Goal: Task Accomplishment & Management: Manage account settings

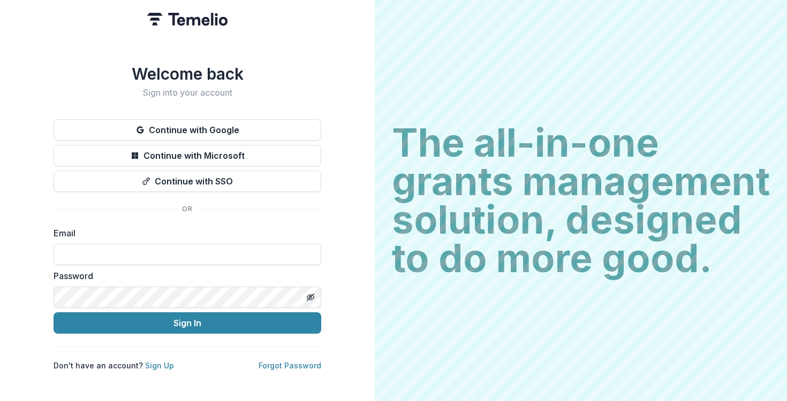
click at [260, 124] on button "Continue with Google" at bounding box center [188, 129] width 268 height 21
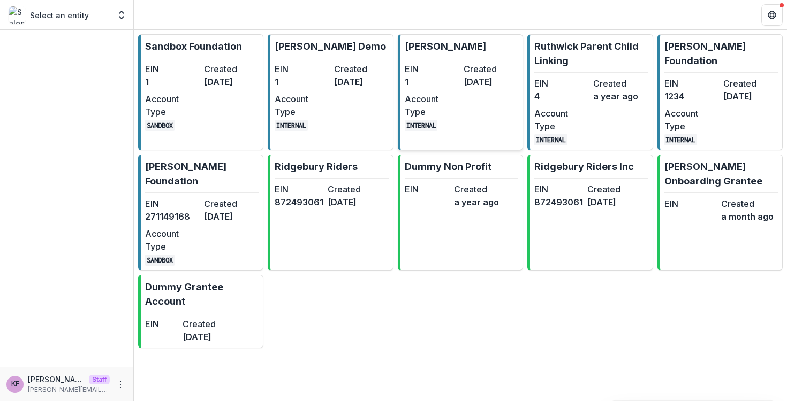
click at [435, 73] on dt "EIN" at bounding box center [432, 69] width 55 height 13
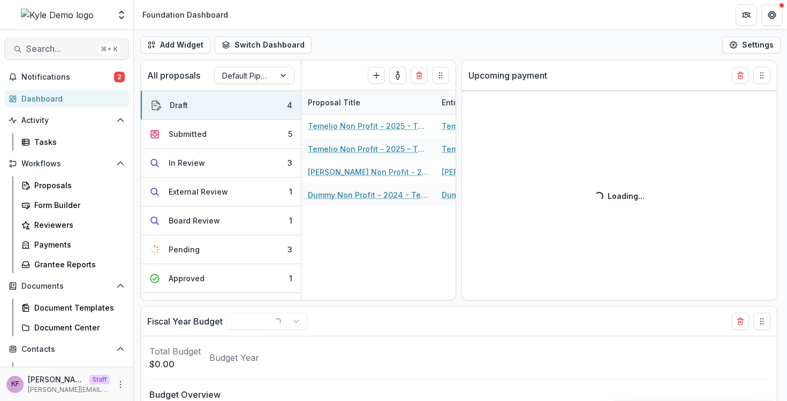
click at [27, 45] on span "Search..." at bounding box center [60, 49] width 68 height 10
select select "******"
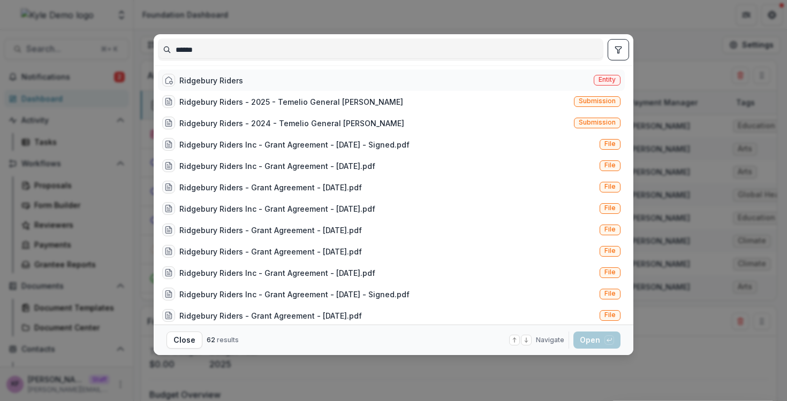
type input "******"
click at [228, 81] on div "Ridgebury Riders" at bounding box center [211, 80] width 64 height 11
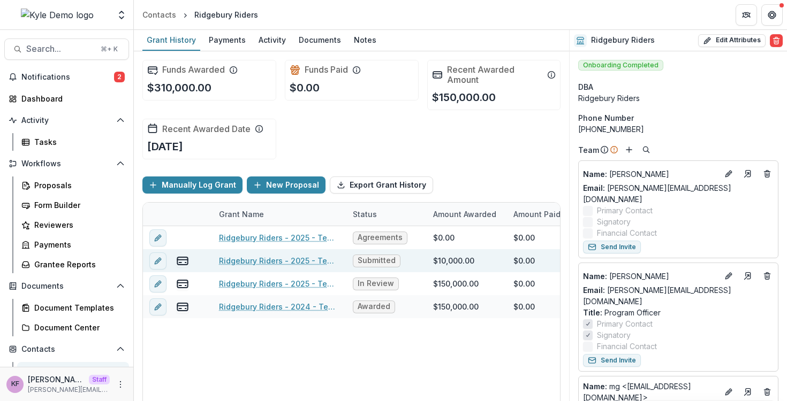
click at [287, 263] on link "Ridgebury Riders - 2025 - Temelio General [PERSON_NAME]" at bounding box center [279, 260] width 121 height 11
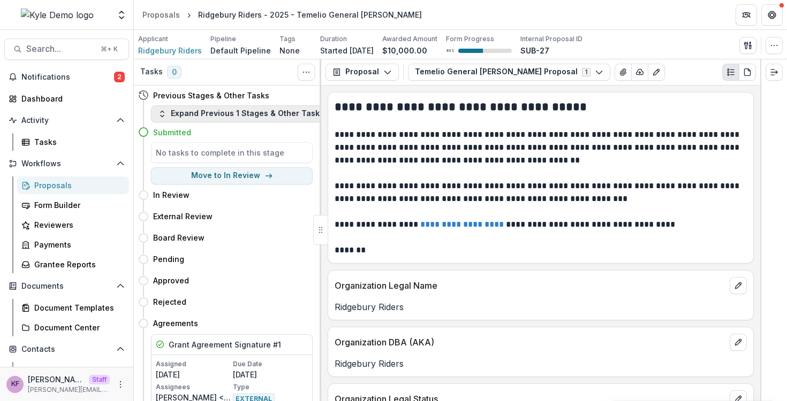
click at [246, 111] on button "Expand Previous 1 Stages & Other Tasks" at bounding box center [241, 113] width 180 height 17
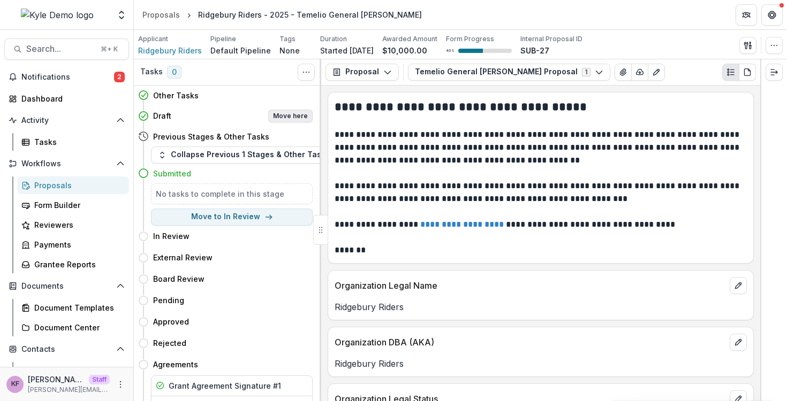
click at [295, 111] on button "Move here" at bounding box center [290, 116] width 44 height 13
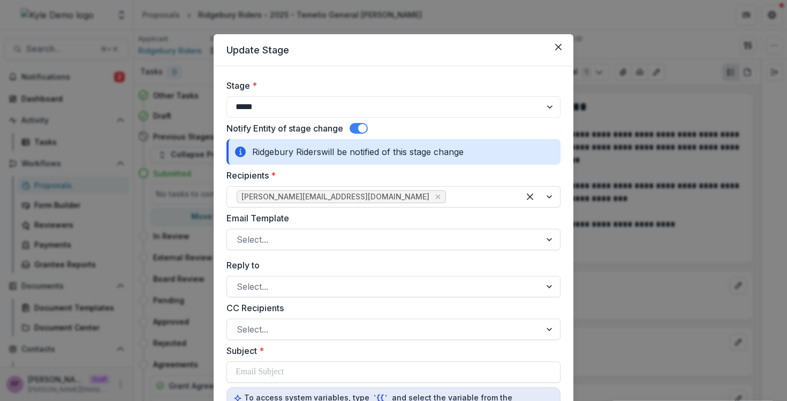
click at [363, 131] on span at bounding box center [362, 128] width 9 height 9
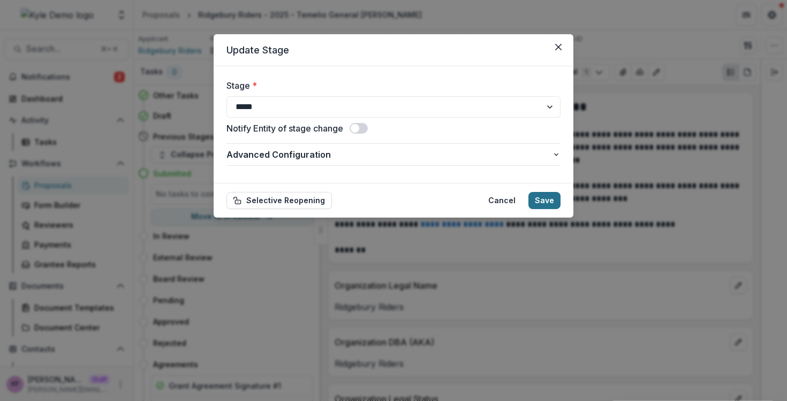
click at [543, 205] on button "Save" at bounding box center [544, 200] width 32 height 17
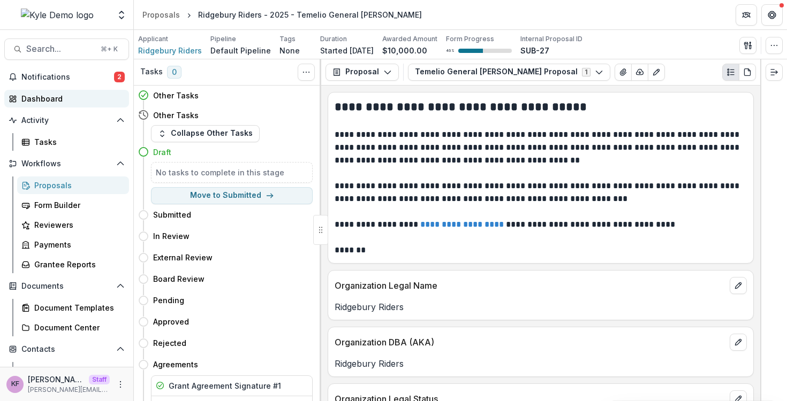
click at [27, 102] on div "Dashboard" at bounding box center [70, 98] width 99 height 11
select select "******"
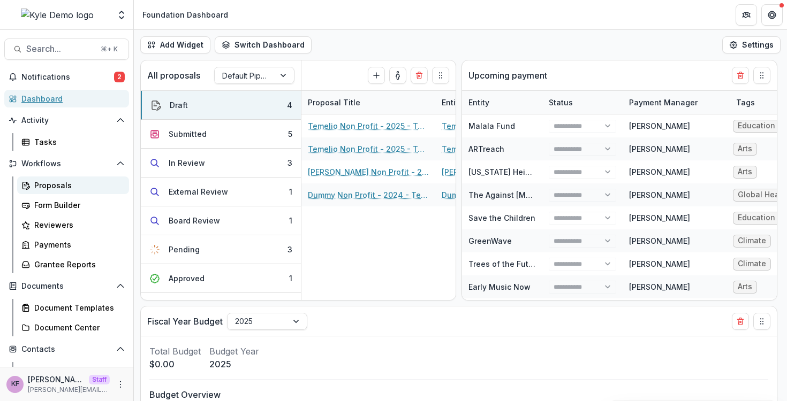
select select "******"
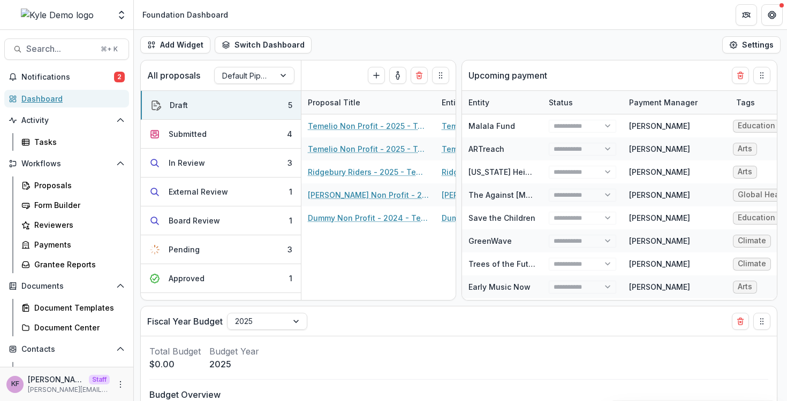
select select "******"
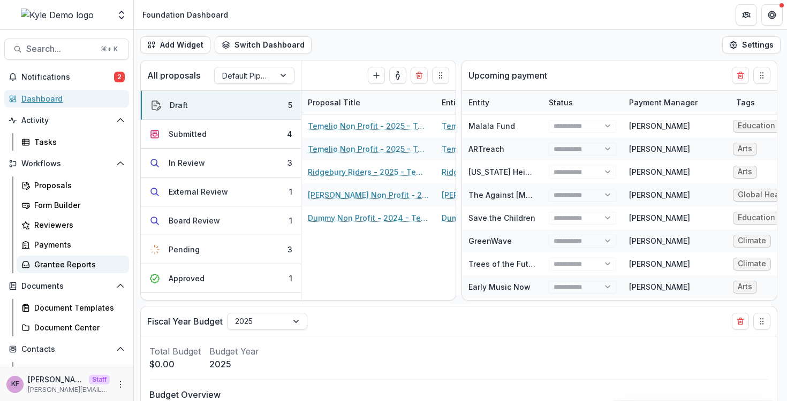
select select "******"
click at [68, 188] on div "Proposals" at bounding box center [77, 185] width 86 height 11
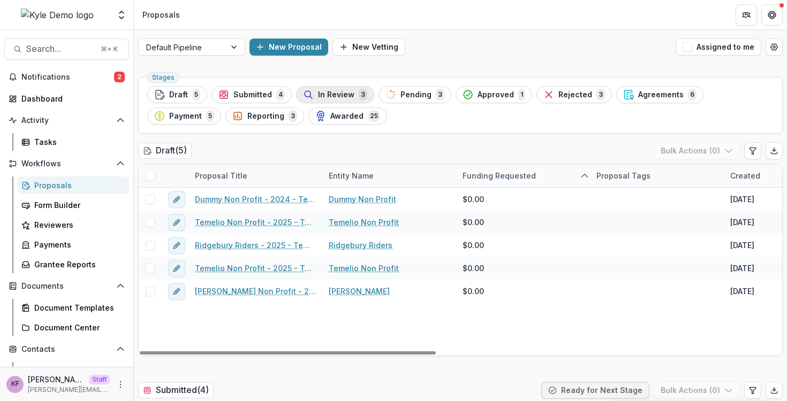
click at [353, 99] on div "In Review 3" at bounding box center [335, 95] width 64 height 12
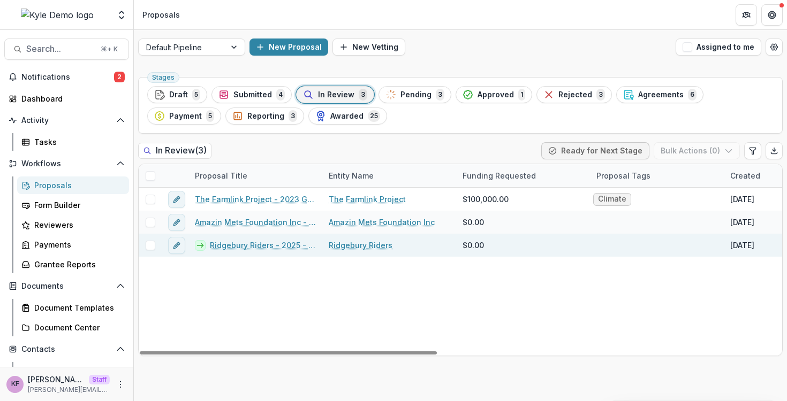
click at [235, 245] on link "Ridgebury Riders - 2025 - Temelio General [PERSON_NAME]" at bounding box center [263, 245] width 106 height 11
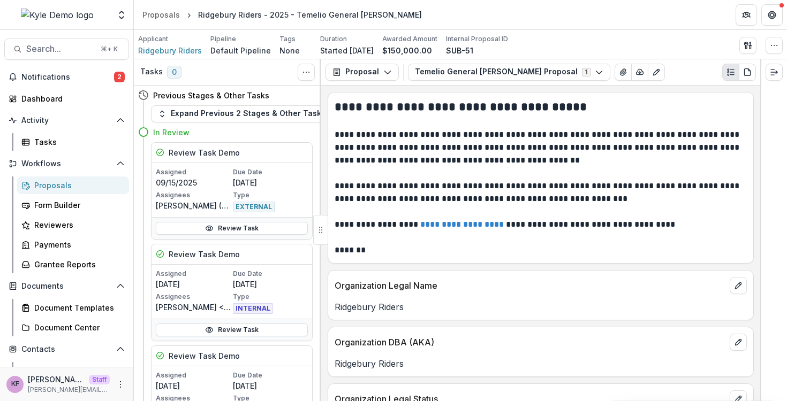
click at [265, 236] on div "Review Task" at bounding box center [231, 228] width 161 height 22
click at [265, 232] on link "Review Task" at bounding box center [232, 228] width 152 height 13
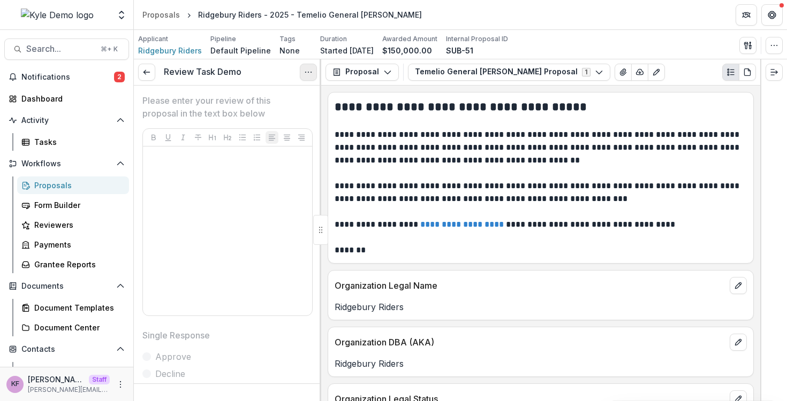
click at [304, 77] on button "Options" at bounding box center [308, 72] width 17 height 17
click at [294, 118] on button "Reopen Task" at bounding box center [257, 119] width 115 height 18
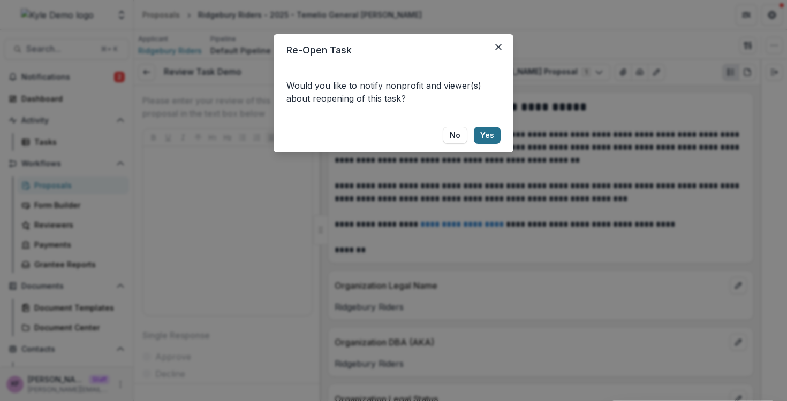
click at [492, 133] on button "Yes" at bounding box center [487, 135] width 27 height 17
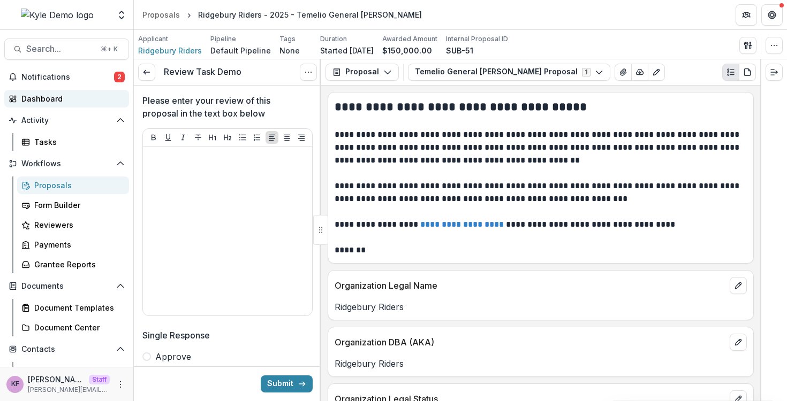
click at [55, 101] on div "Dashboard" at bounding box center [70, 98] width 99 height 11
select select "******"
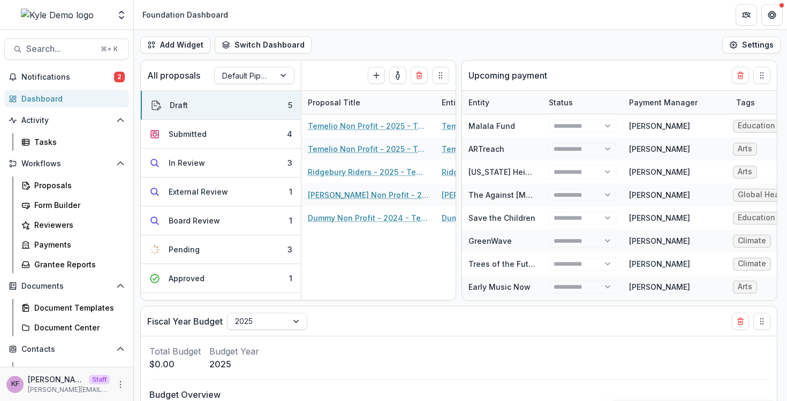
select select "******"
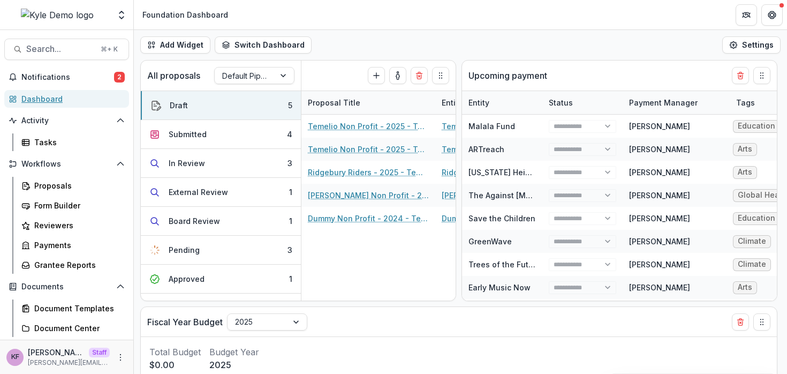
select select "******"
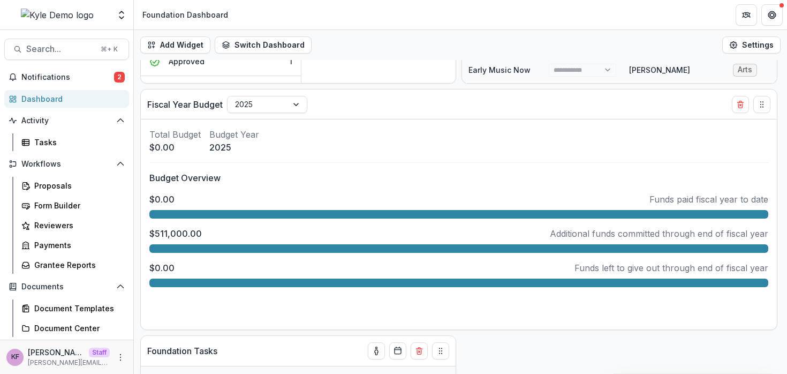
scroll to position [179, 0]
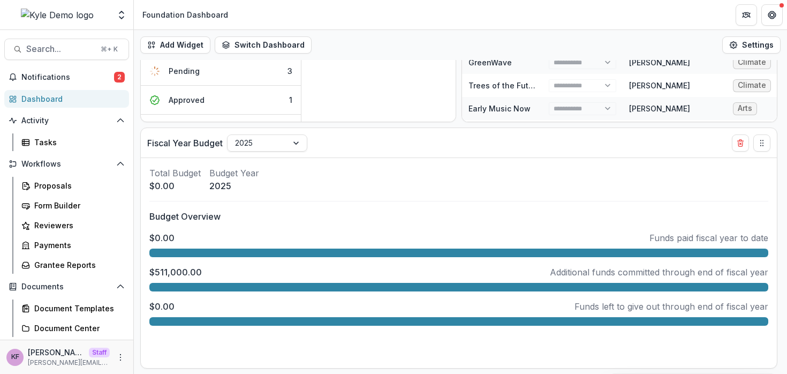
select select "******"
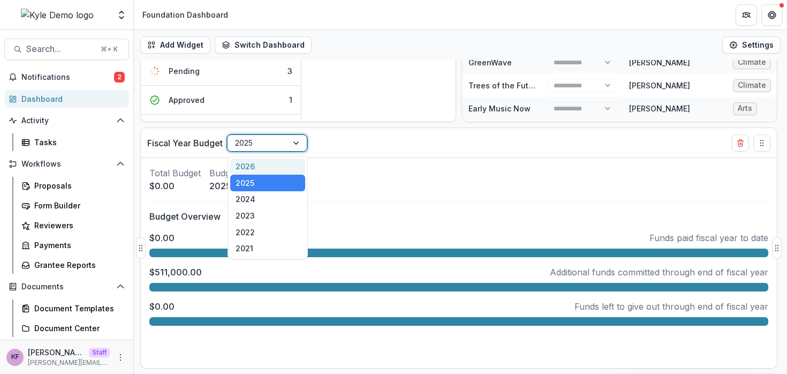
click at [281, 146] on div "2025" at bounding box center [257, 143] width 60 height 16
click at [262, 200] on div "2024" at bounding box center [267, 199] width 75 height 17
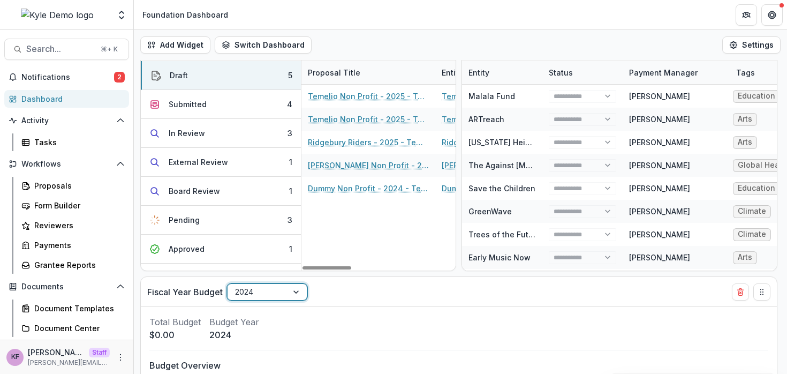
scroll to position [0, 0]
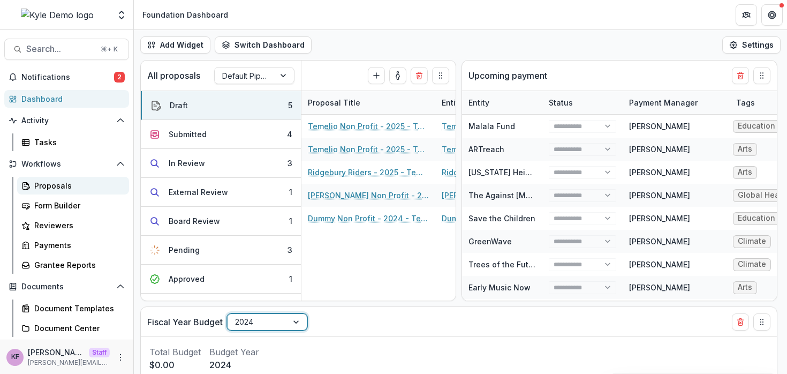
select select "******"
click at [59, 187] on div "Proposals" at bounding box center [77, 185] width 86 height 11
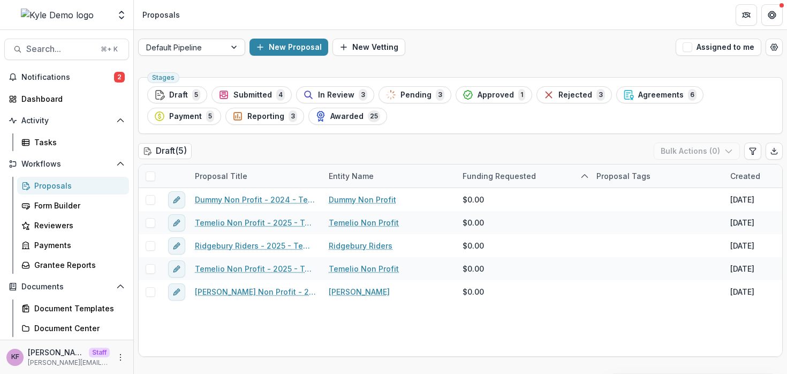
click at [216, 51] on div at bounding box center [182, 47] width 72 height 13
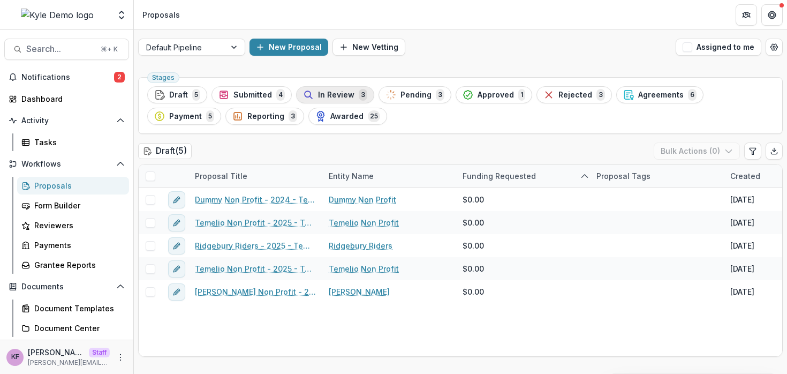
click at [326, 96] on span "In Review" at bounding box center [336, 94] width 36 height 9
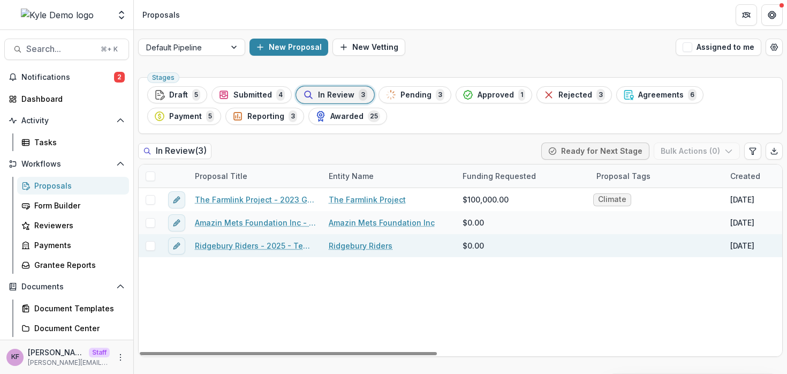
click at [260, 247] on link "Ridgebury Riders - 2025 - Temelio General [PERSON_NAME]" at bounding box center [255, 245] width 121 height 11
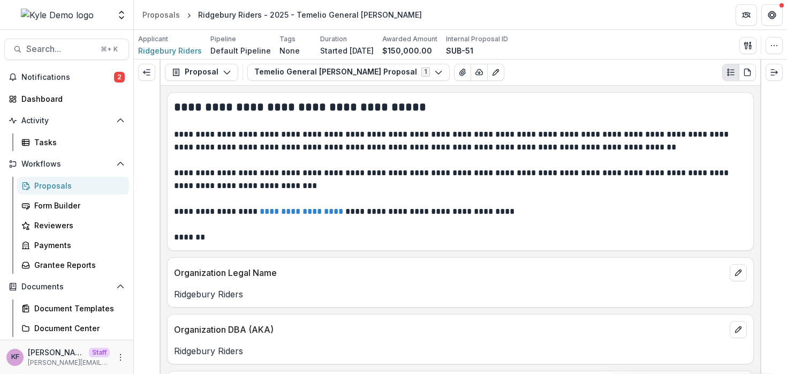
scroll to position [7, 0]
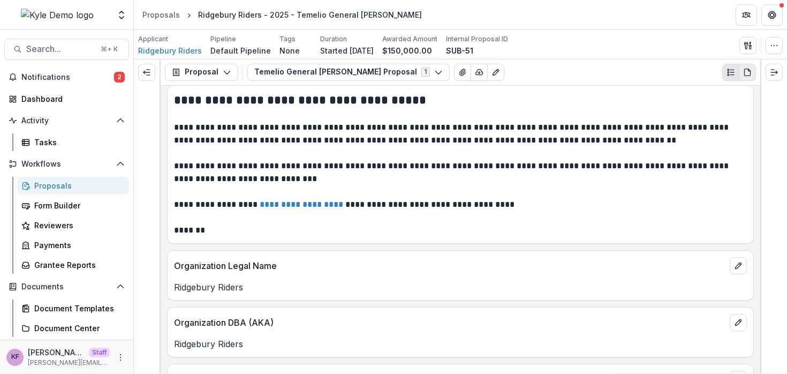
click at [745, 74] on icon "PDF view" at bounding box center [747, 72] width 9 height 9
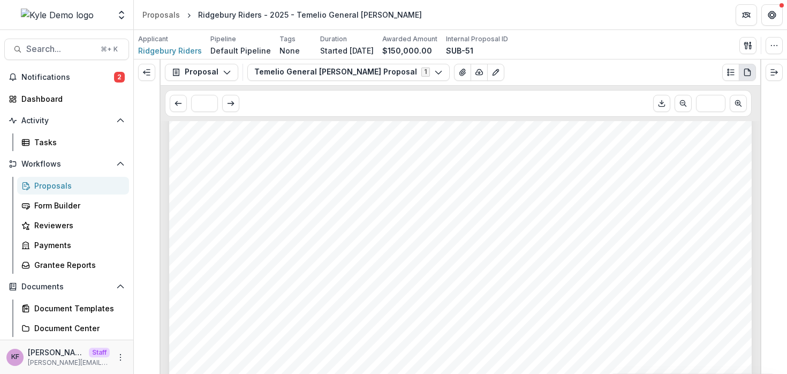
scroll to position [0, 0]
click at [458, 69] on icon "View Attached Files" at bounding box center [462, 72] width 9 height 9
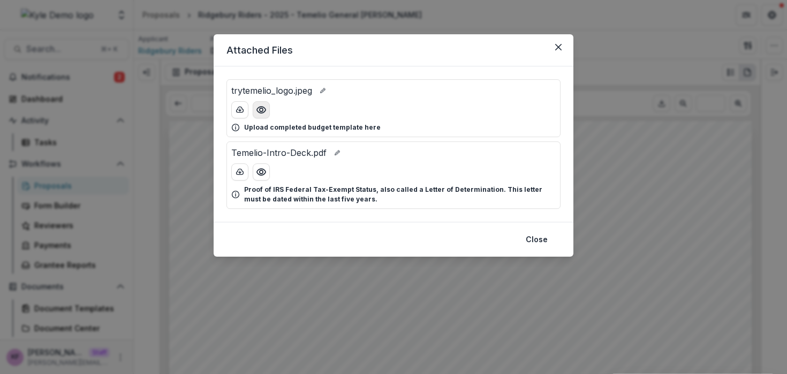
click at [262, 109] on icon "Preview trytemelio_logo.jpeg" at bounding box center [261, 109] width 11 height 11
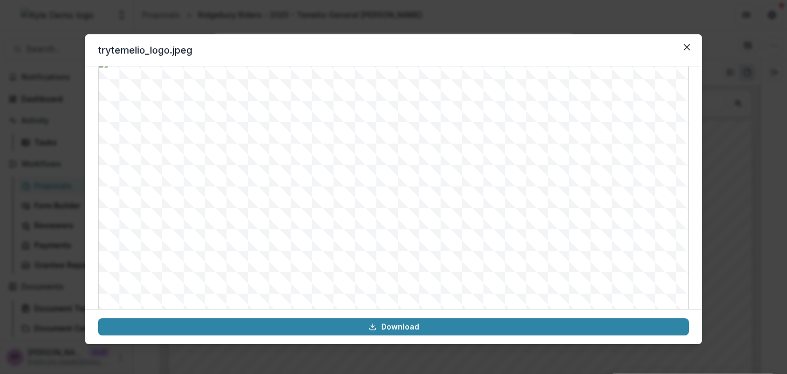
scroll to position [31, 0]
click at [688, 50] on icon "Close" at bounding box center [686, 47] width 6 height 6
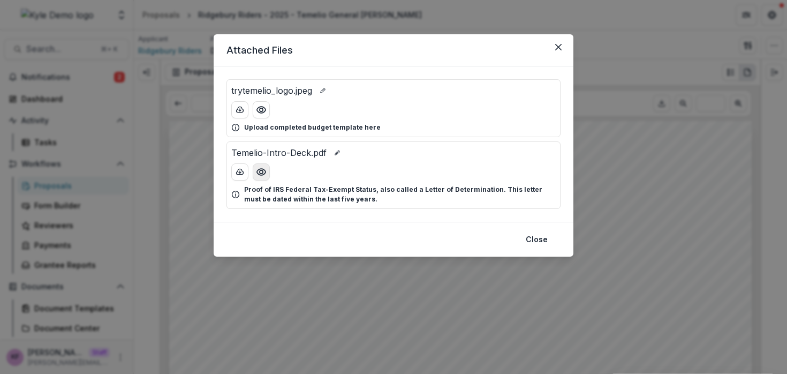
click at [267, 168] on button "Preview Temelio-Intro-Deck.pdf" at bounding box center [261, 171] width 17 height 17
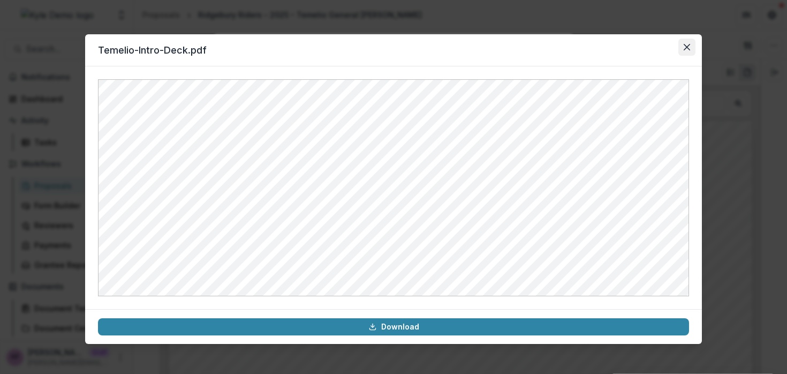
click at [682, 41] on button "Close" at bounding box center [686, 47] width 17 height 17
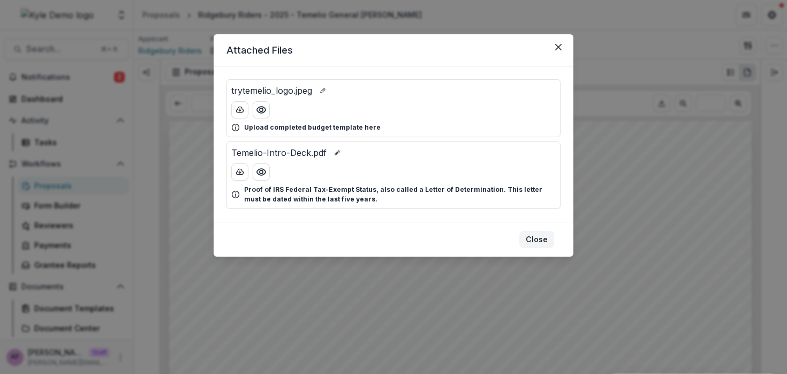
click at [530, 236] on button "Close" at bounding box center [536, 239] width 35 height 17
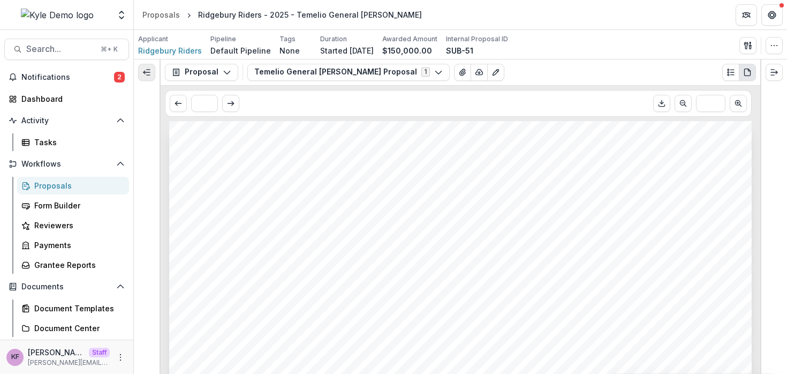
click at [142, 74] on icon "Expand left" at bounding box center [146, 72] width 9 height 9
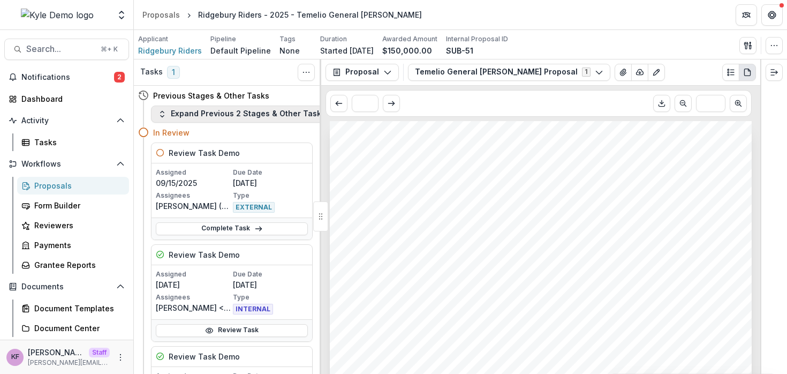
click at [201, 112] on button "Expand Previous 2 Stages & Other Tasks" at bounding box center [241, 113] width 181 height 17
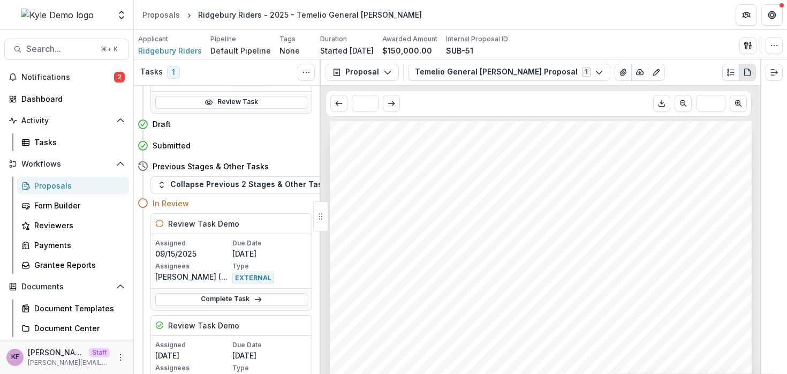
scroll to position [193, 1]
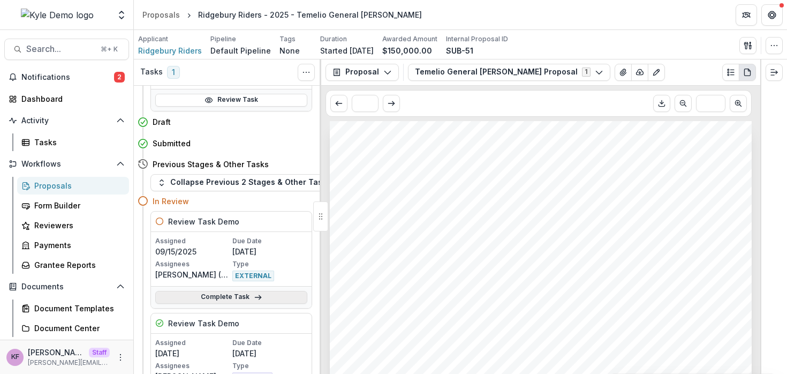
click at [204, 295] on link "Complete Task" at bounding box center [231, 297] width 152 height 13
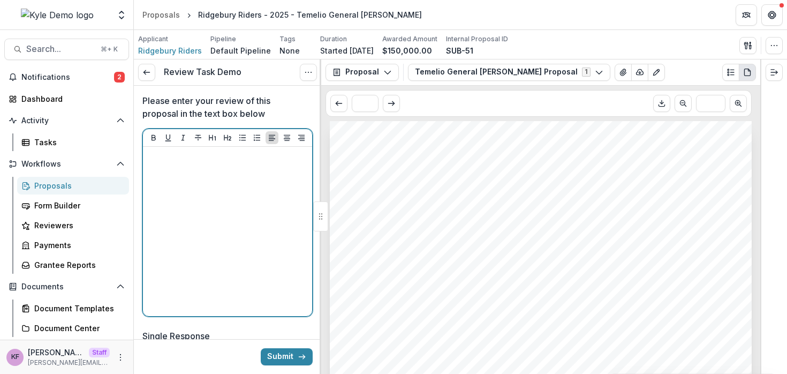
click at [269, 210] on div at bounding box center [227, 231] width 161 height 161
click at [216, 195] on div "To enrich screen reader interactions, please activate Accessibility in Grammarl…" at bounding box center [227, 231] width 161 height 161
click at [243, 140] on icon "Bullet List" at bounding box center [242, 137] width 9 height 9
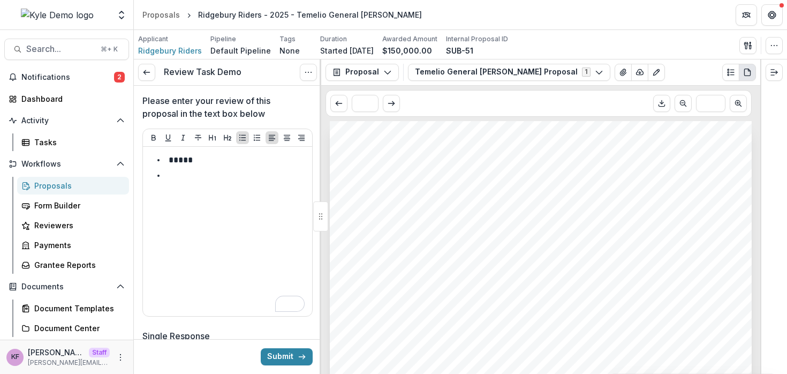
click at [35, 180] on div "Proposals" at bounding box center [77, 185] width 86 height 11
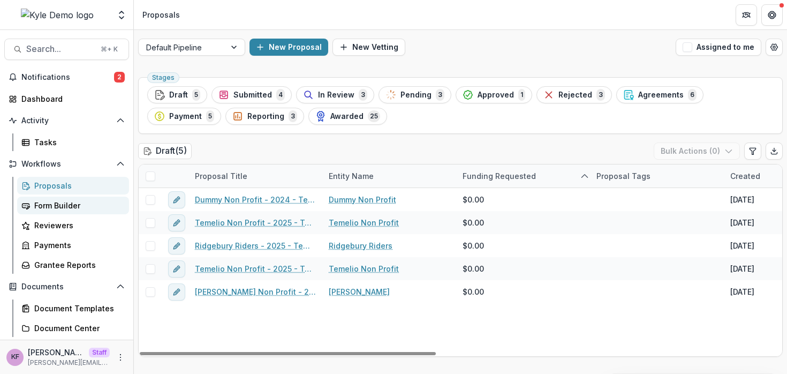
click at [70, 205] on div "Form Builder" at bounding box center [77, 205] width 86 height 11
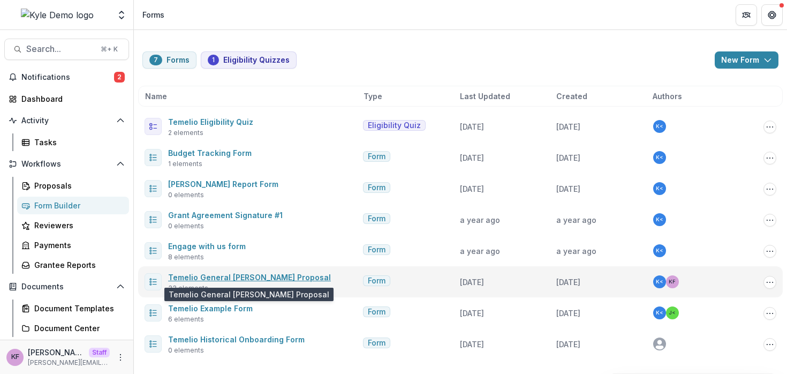
click at [233, 276] on link "Temelio General [PERSON_NAME] Proposal" at bounding box center [249, 276] width 163 height 9
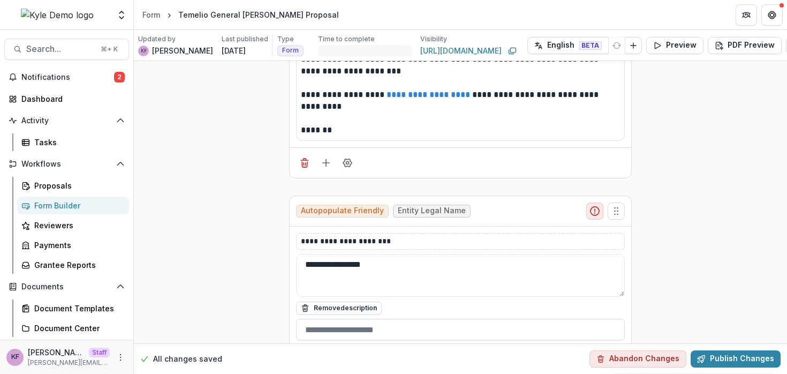
scroll to position [283, 0]
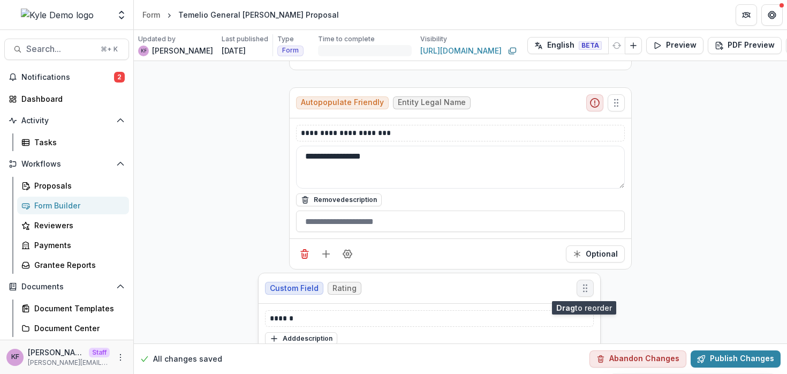
drag, startPoint x: 592, startPoint y: 257, endPoint x: 583, endPoint y: 291, distance: 35.1
click at [583, 291] on icon "Move field" at bounding box center [585, 288] width 11 height 11
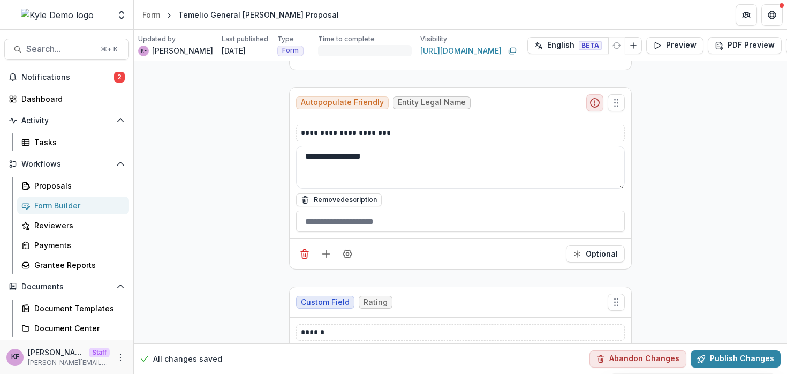
scroll to position [415, 0]
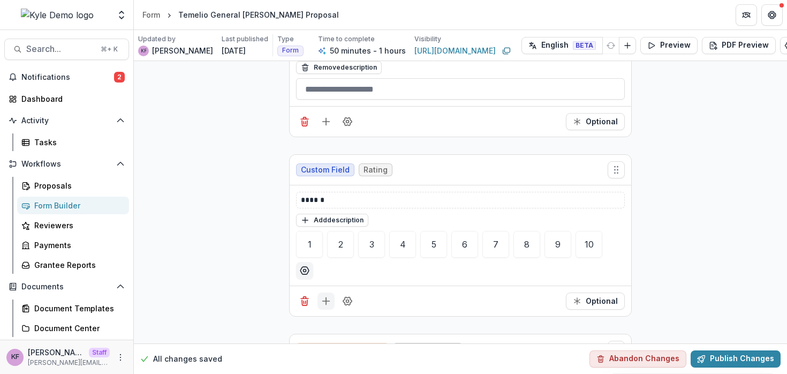
click at [321, 305] on icon "Add field" at bounding box center [326, 300] width 11 height 11
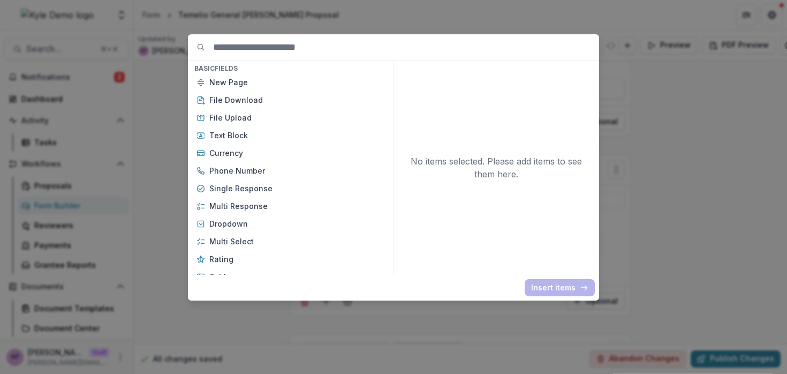
click at [165, 183] on div "Basic Fields New Page File Download File Upload Text Block Currency Phone Numbe…" at bounding box center [393, 187] width 787 height 374
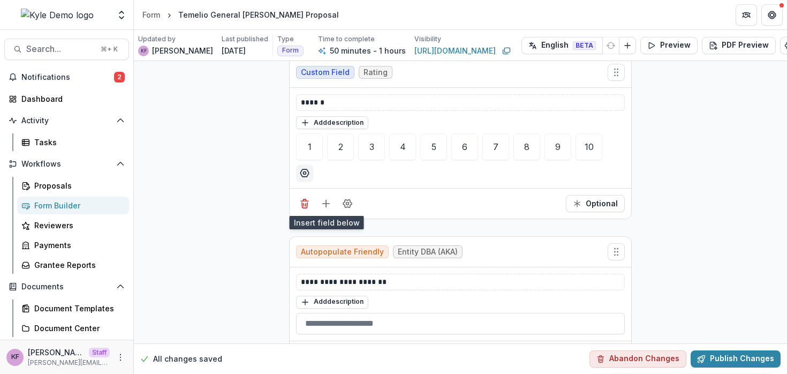
scroll to position [515, 0]
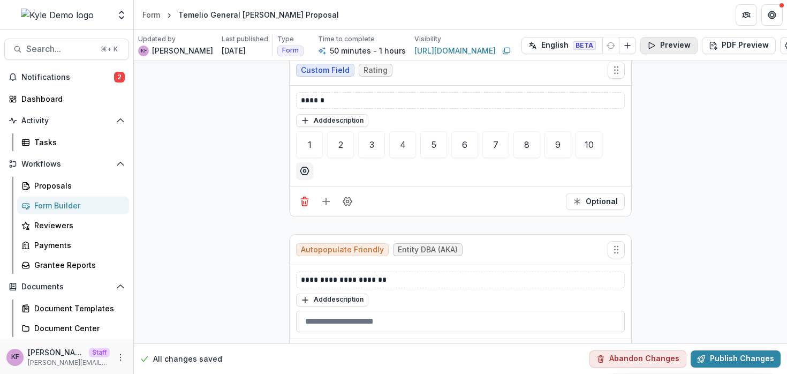
click at [646, 46] on button "Preview" at bounding box center [668, 45] width 57 height 17
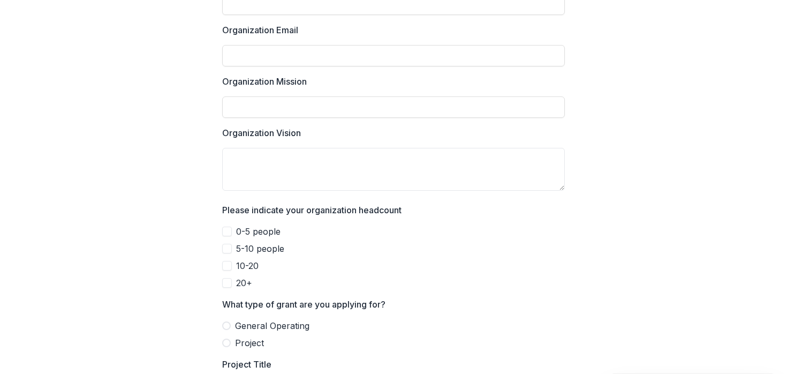
scroll to position [1037, 0]
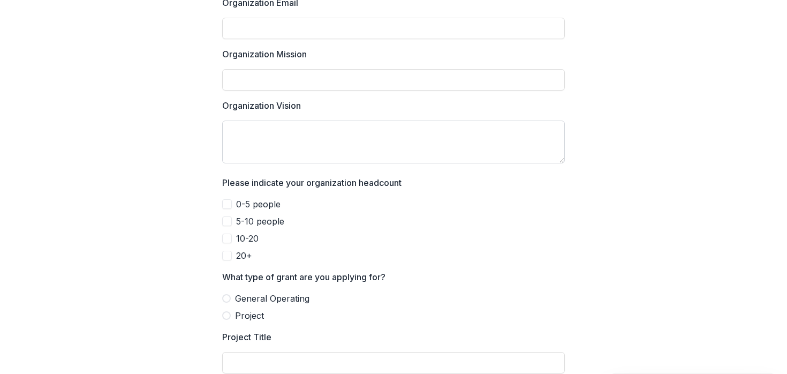
click at [355, 141] on textarea "Organization Vision" at bounding box center [393, 141] width 342 height 43
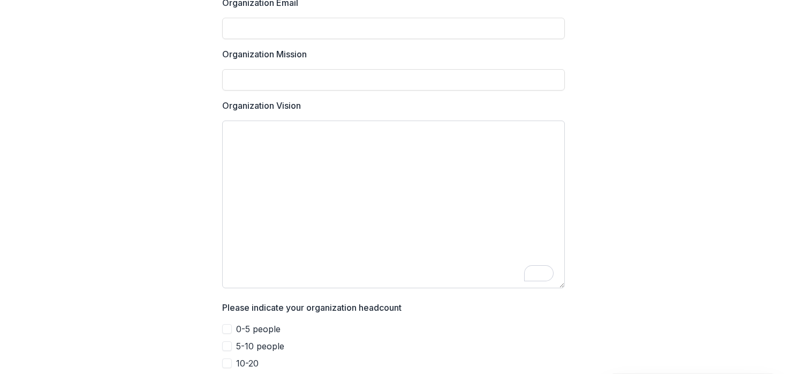
drag, startPoint x: 560, startPoint y: 156, endPoint x: 404, endPoint y: 195, distance: 161.6
click at [559, 282] on textarea "Organization Vision" at bounding box center [393, 204] width 342 height 168
click at [382, 180] on textarea "Organization Vision" at bounding box center [393, 204] width 342 height 169
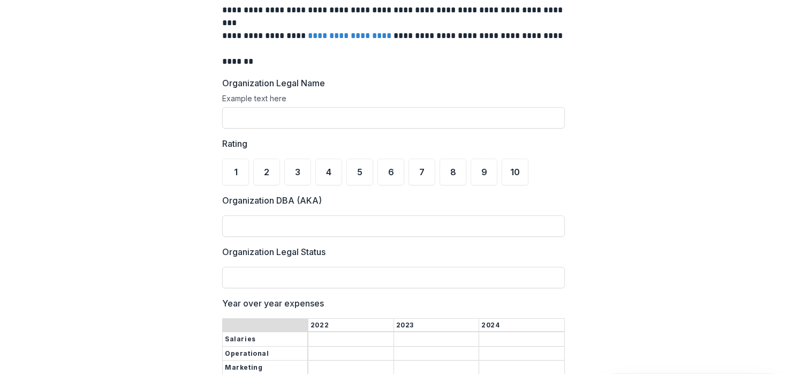
scroll to position [0, 0]
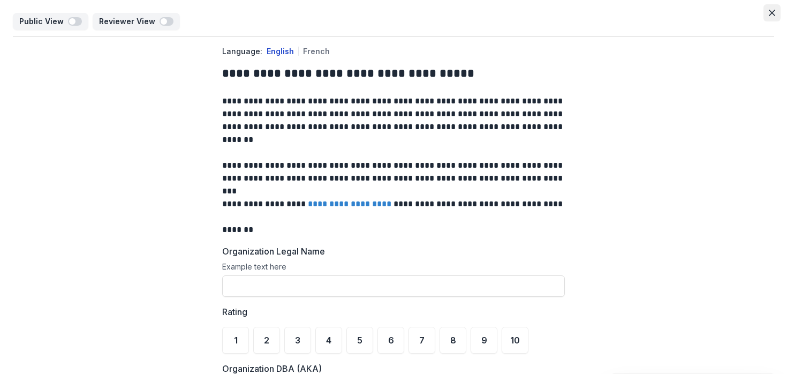
click at [768, 15] on icon "Close" at bounding box center [771, 13] width 6 height 6
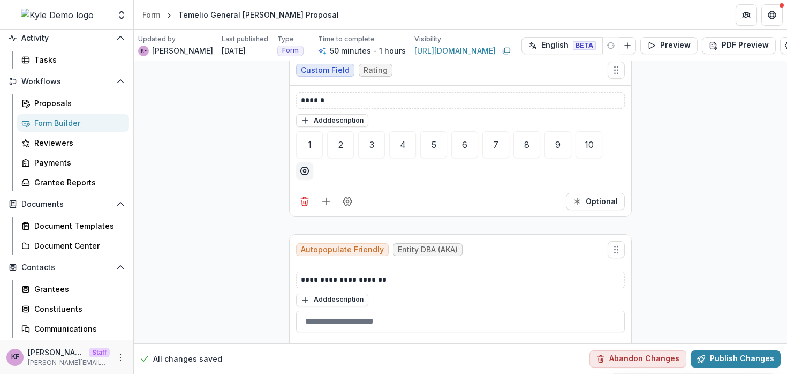
scroll to position [83, 0]
click at [66, 290] on div "Grantees" at bounding box center [77, 287] width 86 height 11
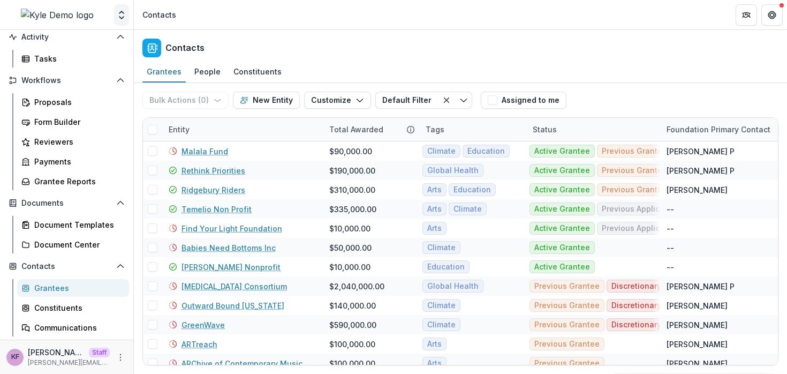
click at [119, 22] on button "Open entity switcher" at bounding box center [121, 14] width 15 height 21
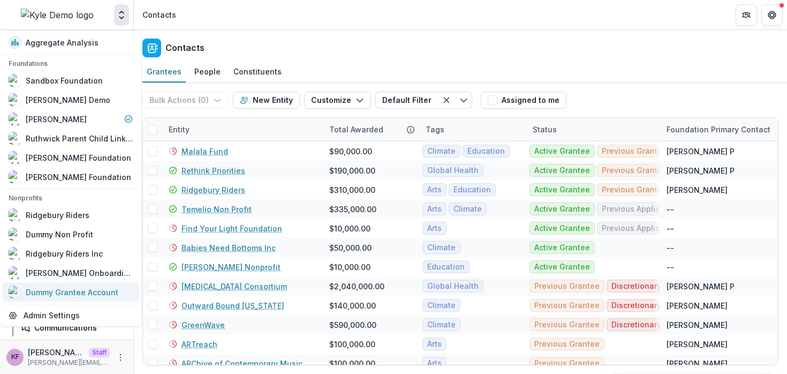
click at [75, 291] on div "Dummy Grantee Account" at bounding box center [72, 291] width 93 height 11
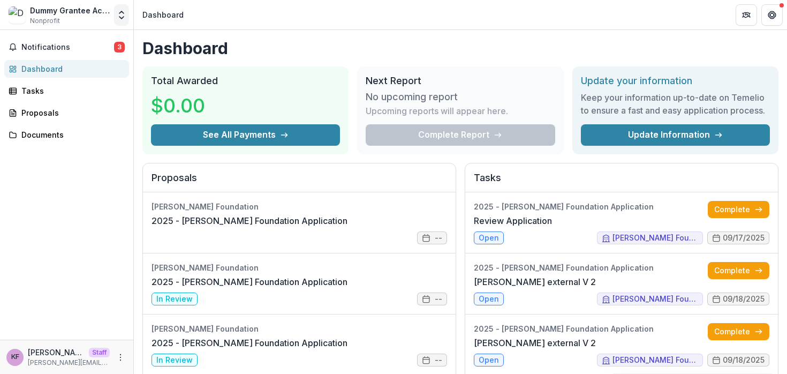
click at [122, 23] on button "Open entity switcher" at bounding box center [121, 14] width 15 height 21
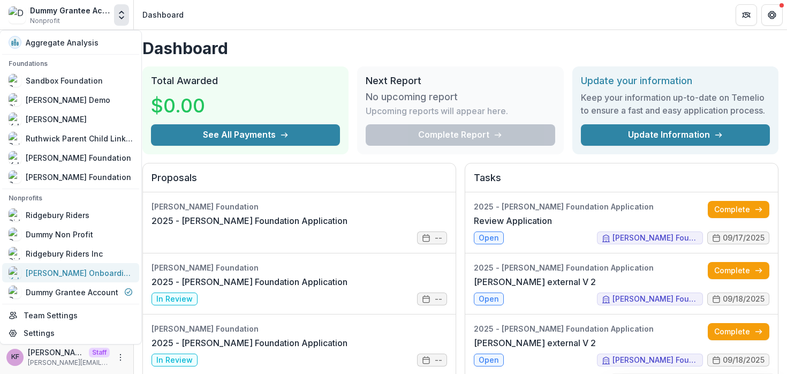
click at [115, 276] on div "[PERSON_NAME] Onboarding Grantee" at bounding box center [79, 272] width 107 height 11
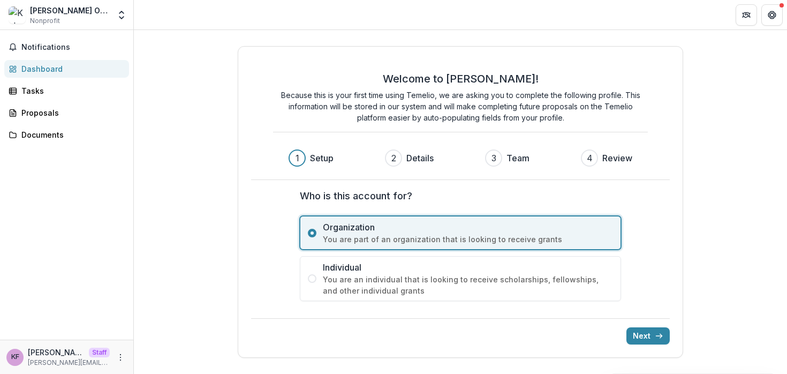
click at [314, 278] on span at bounding box center [312, 278] width 9 height 9
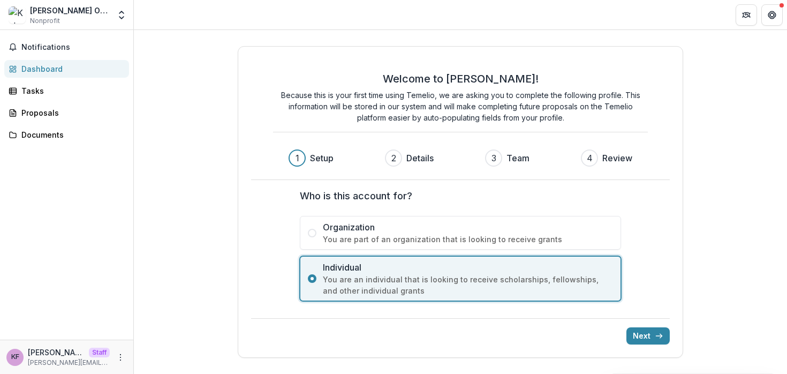
click at [311, 236] on span at bounding box center [312, 233] width 9 height 9
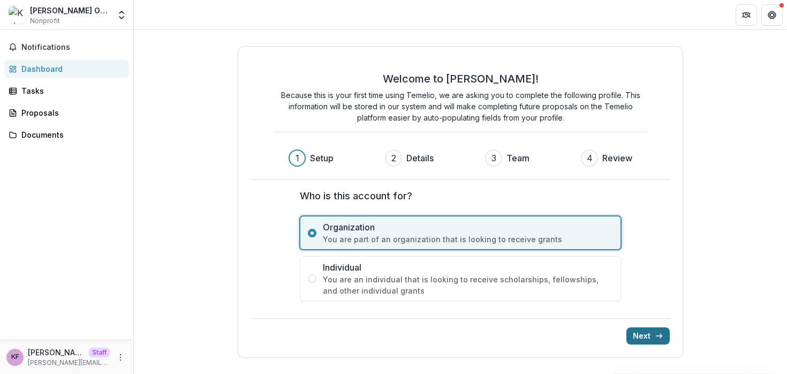
click at [650, 339] on button "Next" at bounding box center [647, 335] width 43 height 17
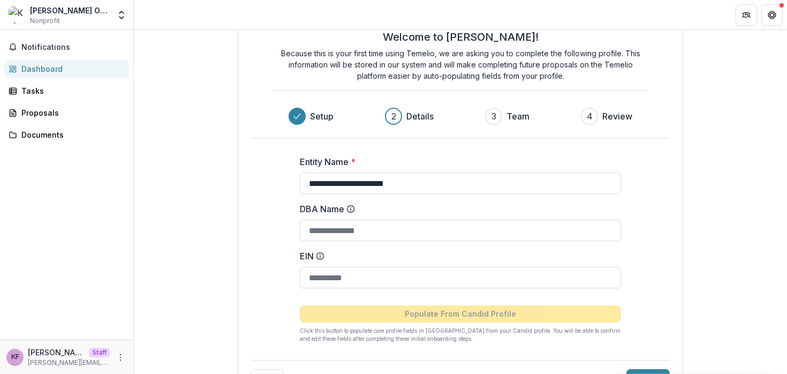
scroll to position [39, 0]
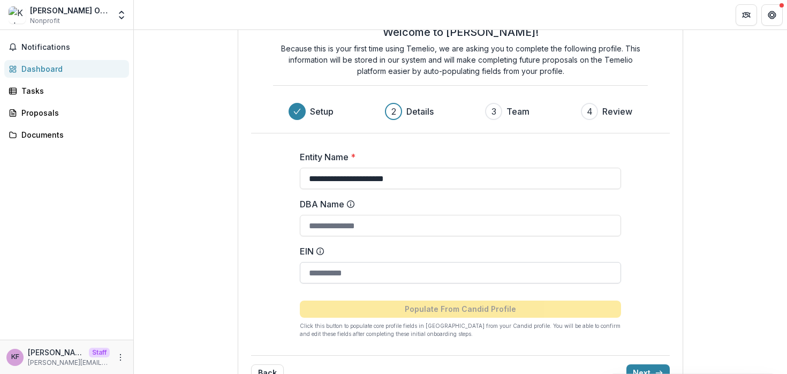
click at [423, 271] on input "EIN" at bounding box center [460, 272] width 321 height 21
click at [775, 20] on button "Get Help" at bounding box center [771, 14] width 21 height 21
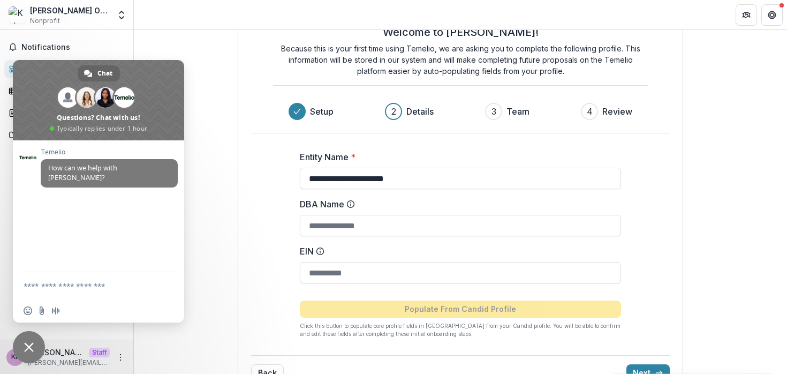
click at [33, 345] on span "Close chat" at bounding box center [29, 347] width 10 height 10
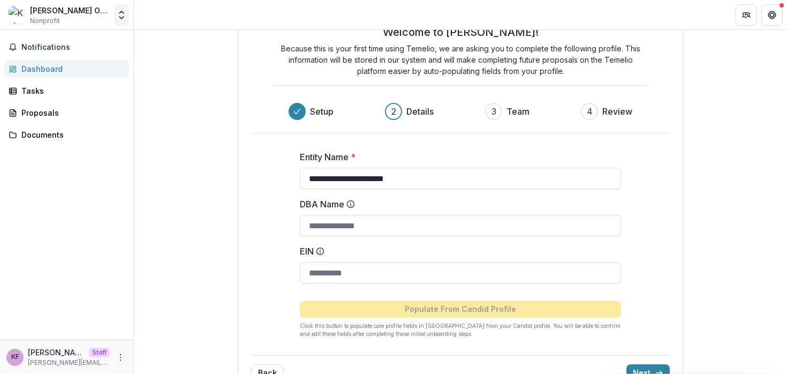
click at [121, 24] on button "Open entity switcher" at bounding box center [121, 14] width 15 height 21
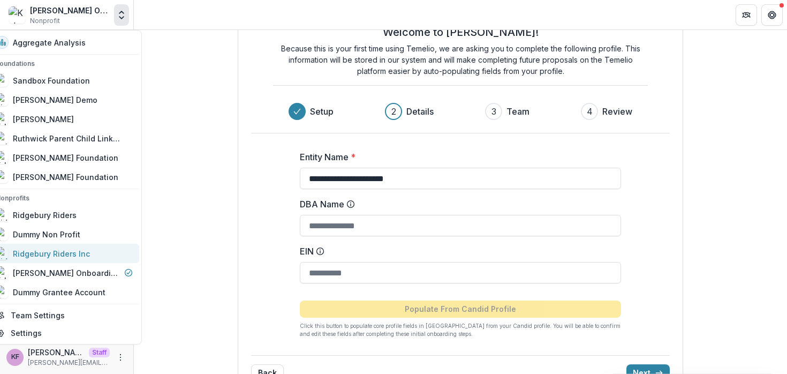
click at [63, 248] on div "Ridgebury Riders Inc" at bounding box center [51, 253] width 77 height 11
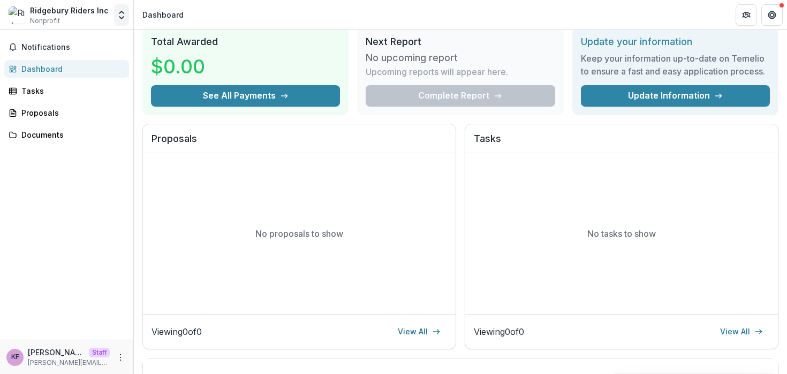
click at [121, 18] on icon "Open entity switcher" at bounding box center [121, 15] width 11 height 11
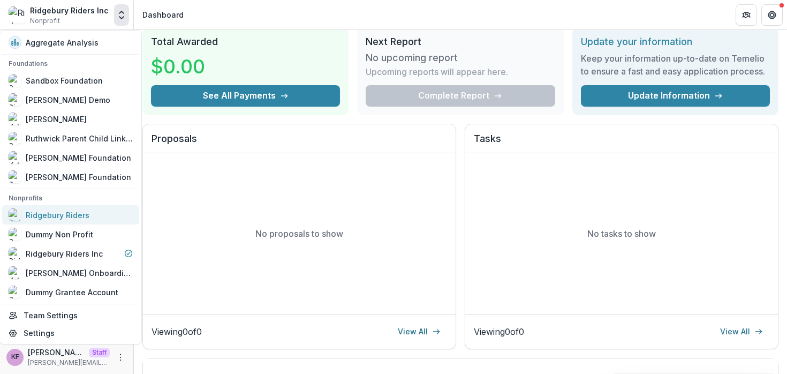
click at [110, 208] on link "Ridgebury Riders" at bounding box center [70, 214] width 137 height 19
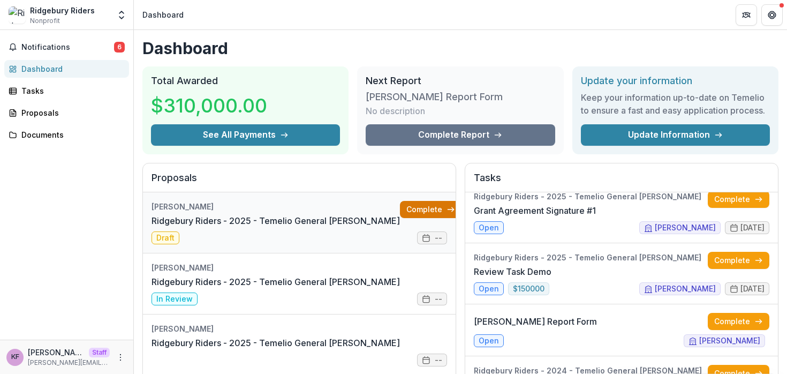
click at [405, 211] on link "Complete" at bounding box center [431, 209] width 62 height 17
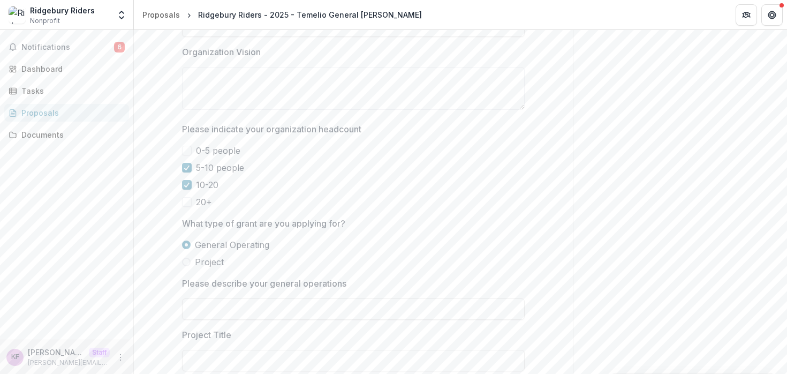
scroll to position [979, 0]
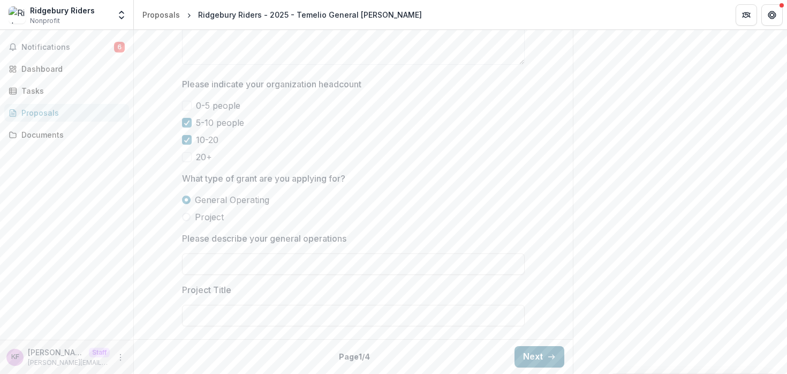
click at [535, 355] on button "Next" at bounding box center [539, 356] width 50 height 21
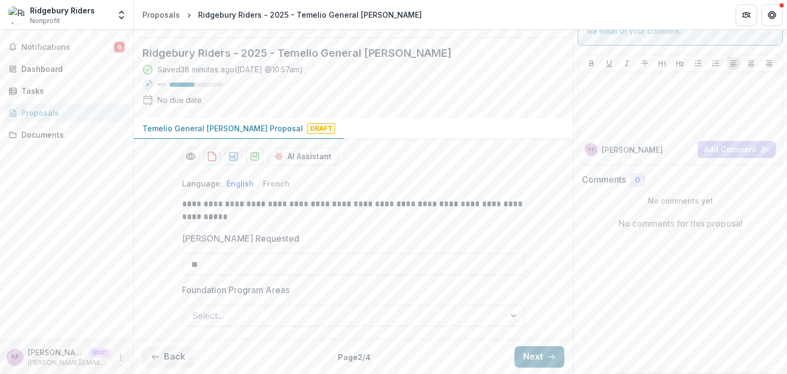
click at [535, 355] on button "Next" at bounding box center [539, 356] width 50 height 21
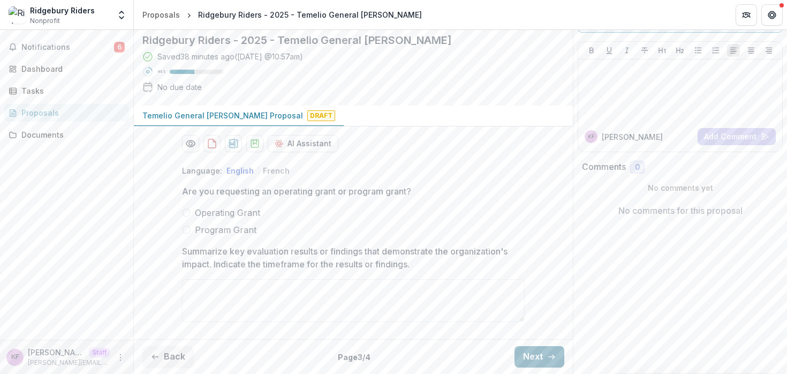
click at [535, 355] on button "Next" at bounding box center [539, 356] width 50 height 21
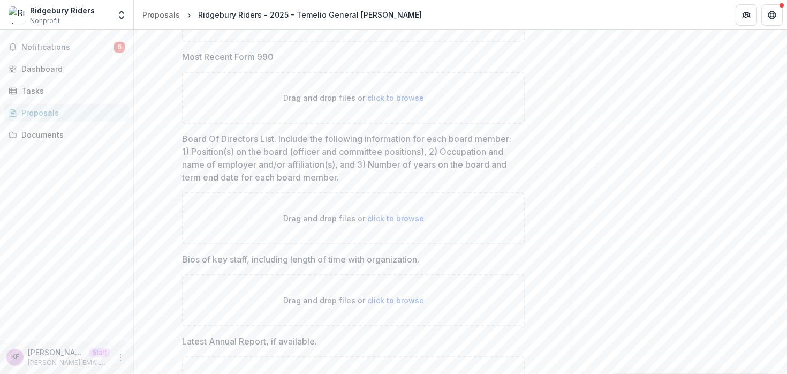
scroll to position [760, 0]
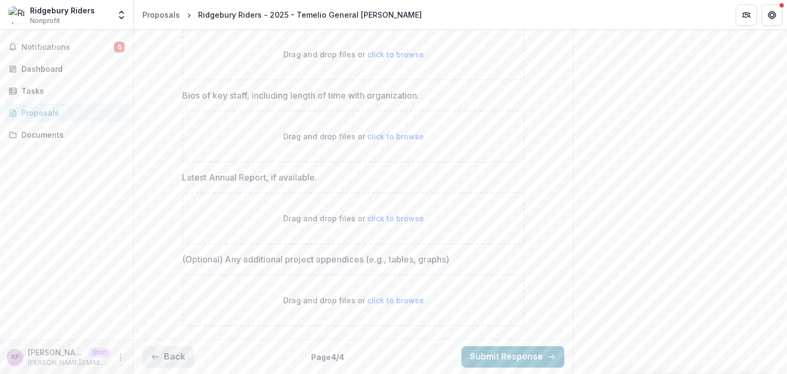
click at [184, 358] on button "Back" at bounding box center [167, 356] width 51 height 21
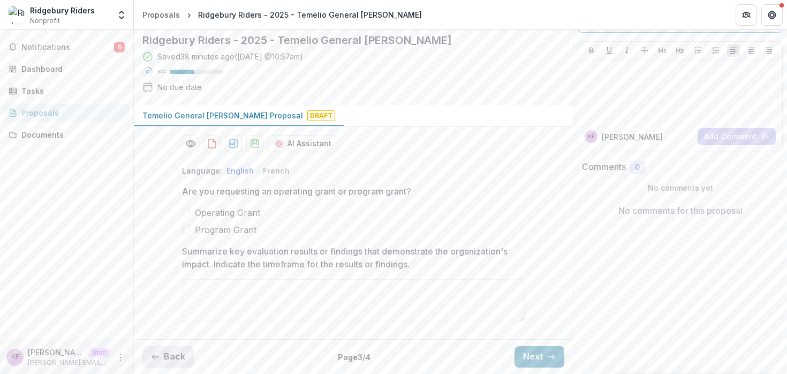
click at [184, 358] on button "Back" at bounding box center [167, 356] width 51 height 21
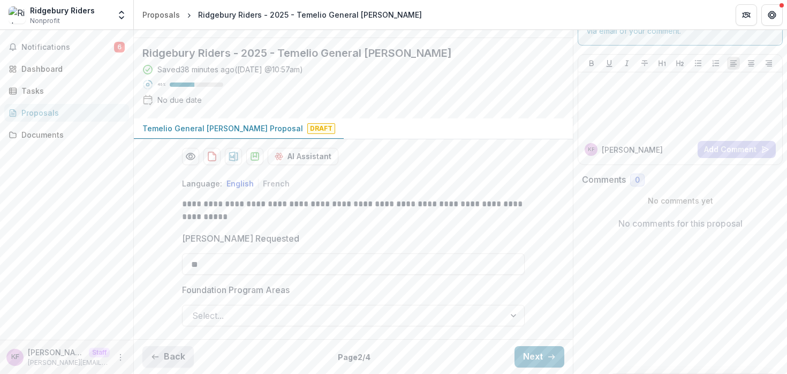
scroll to position [133, 0]
click at [184, 358] on button "Back" at bounding box center [167, 356] width 51 height 21
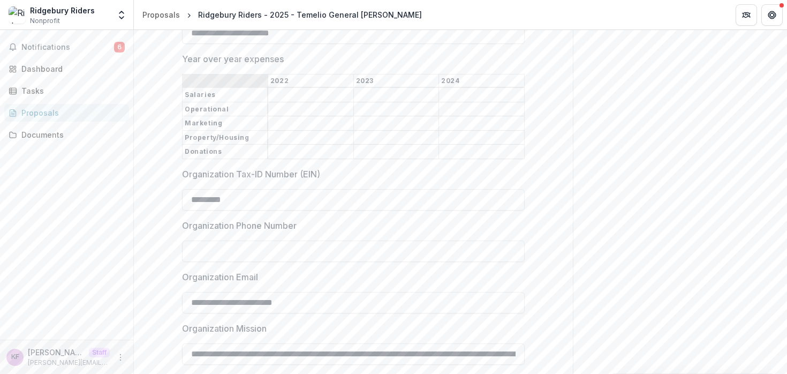
scroll to position [523, 0]
drag, startPoint x: 301, startPoint y: 124, endPoint x: 179, endPoint y: 112, distance: 122.5
click at [179, 112] on div "**********" at bounding box center [353, 199] width 360 height 1016
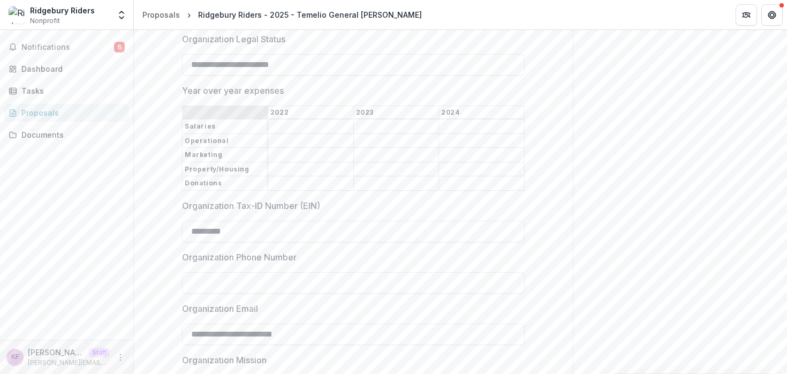
click at [316, 45] on label "Organization Legal Status" at bounding box center [350, 39] width 336 height 13
click at [316, 75] on input "**********" at bounding box center [353, 64] width 342 height 21
click at [316, 45] on label "Organization Legal Status" at bounding box center [350, 39] width 336 height 13
click at [316, 75] on input "**********" at bounding box center [353, 64] width 342 height 21
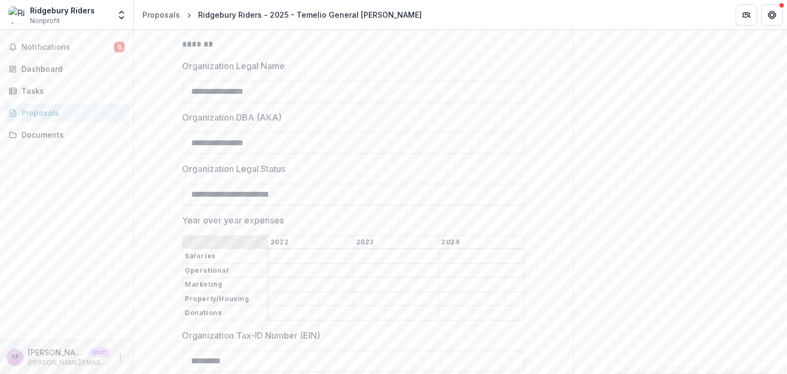
scroll to position [352, 0]
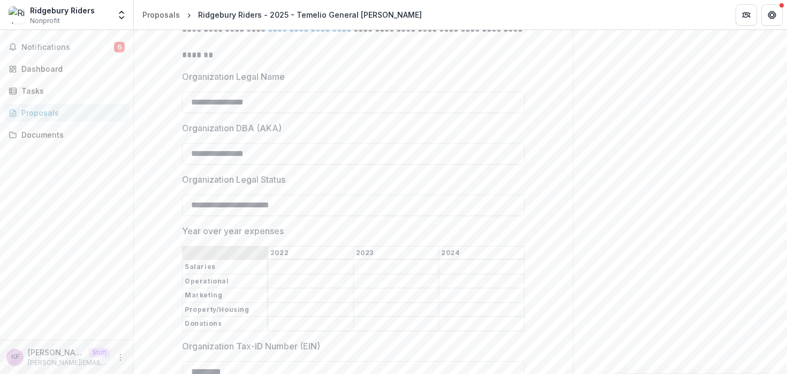
click at [449, 62] on p "*******" at bounding box center [353, 55] width 342 height 13
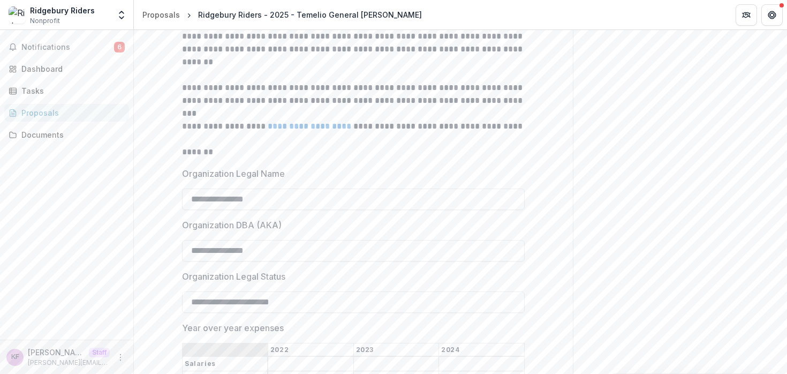
scroll to position [265, 0]
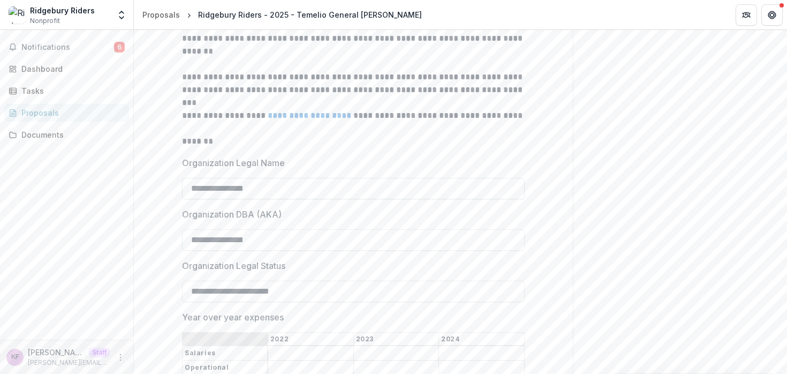
click at [288, 199] on input "**********" at bounding box center [353, 188] width 342 height 21
type input "**********"
click at [310, 169] on label "Organization Legal Name" at bounding box center [350, 162] width 336 height 13
click at [310, 199] on input "**********" at bounding box center [353, 188] width 342 height 21
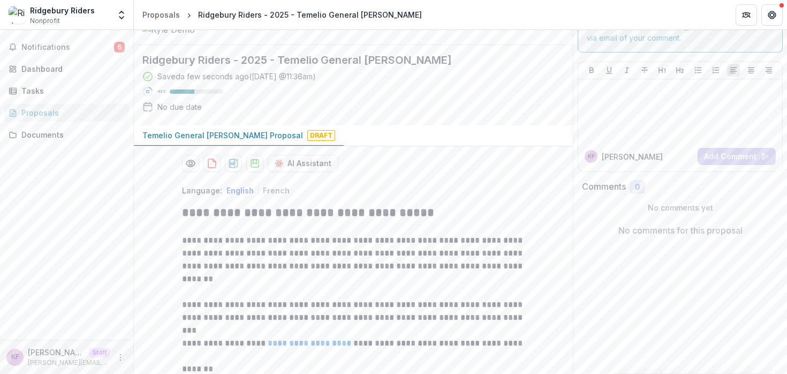
scroll to position [0, 0]
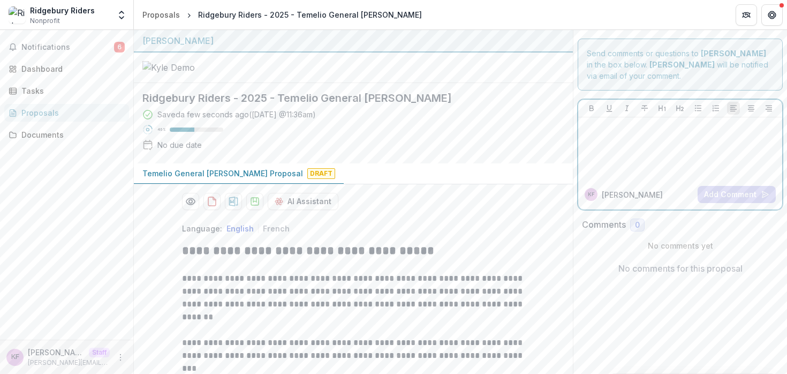
click at [667, 151] on div at bounding box center [679, 148] width 195 height 54
click at [645, 139] on div "To enrich screen reader interactions, please activate Accessibility in Grammarl…" at bounding box center [679, 148] width 195 height 54
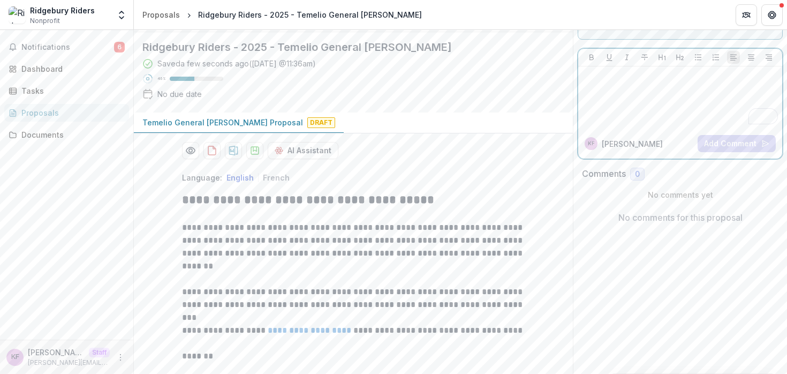
scroll to position [59, 0]
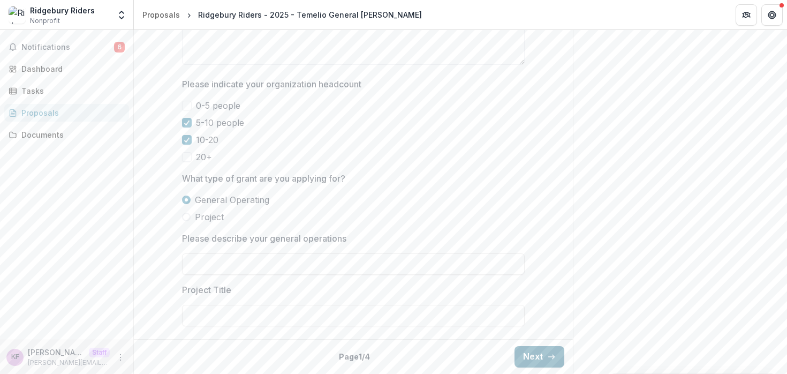
click at [534, 352] on button "Next" at bounding box center [539, 356] width 50 height 21
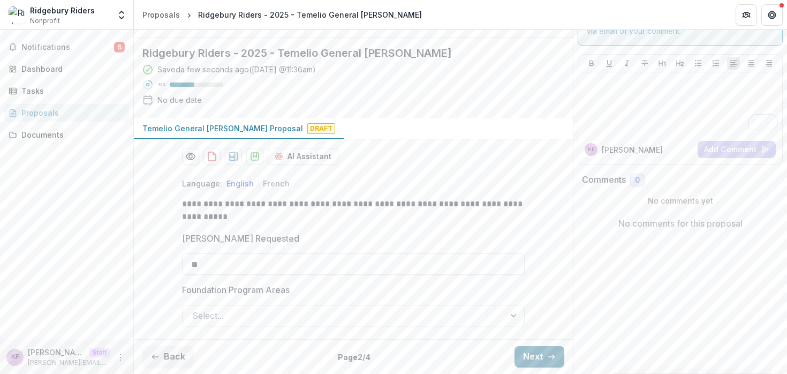
click at [534, 352] on button "Next" at bounding box center [539, 356] width 50 height 21
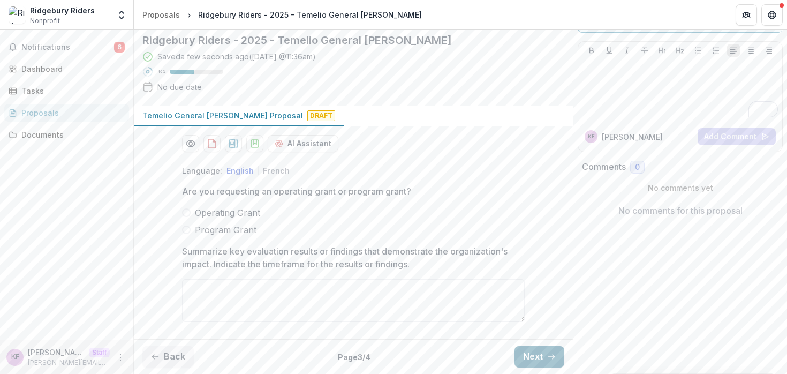
click at [534, 352] on button "Next" at bounding box center [539, 356] width 50 height 21
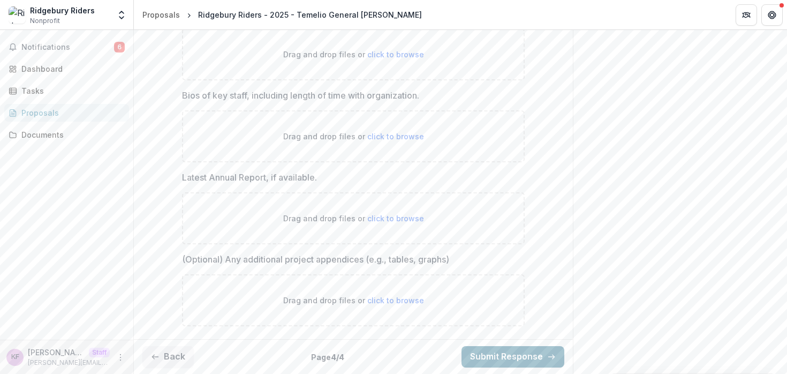
click at [528, 355] on button "Submit Response" at bounding box center [512, 356] width 103 height 21
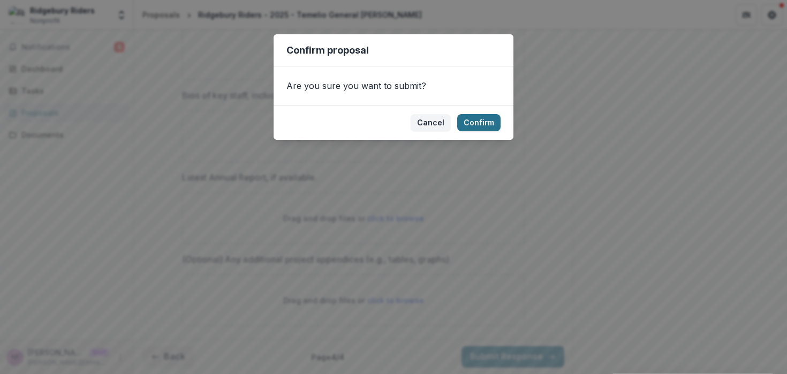
click at [488, 123] on button "Confirm" at bounding box center [478, 122] width 43 height 17
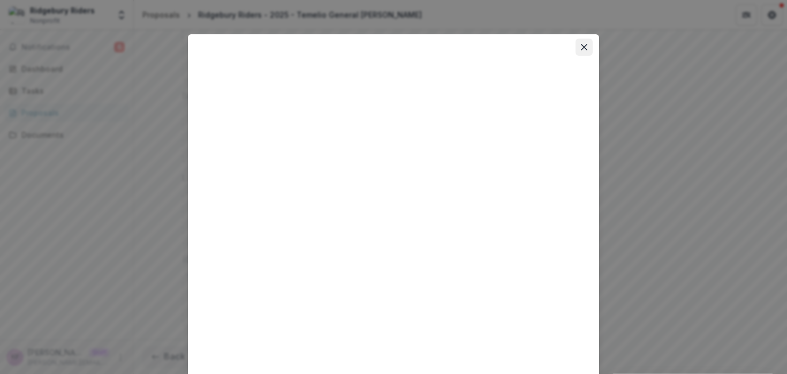
click at [581, 50] on icon "Close" at bounding box center [584, 47] width 6 height 6
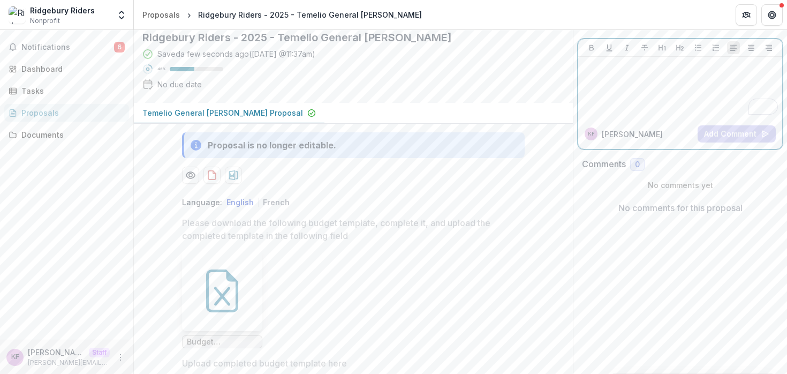
click at [635, 102] on div "To enrich screen reader interactions, please activate Accessibility in Grammarl…" at bounding box center [679, 88] width 195 height 54
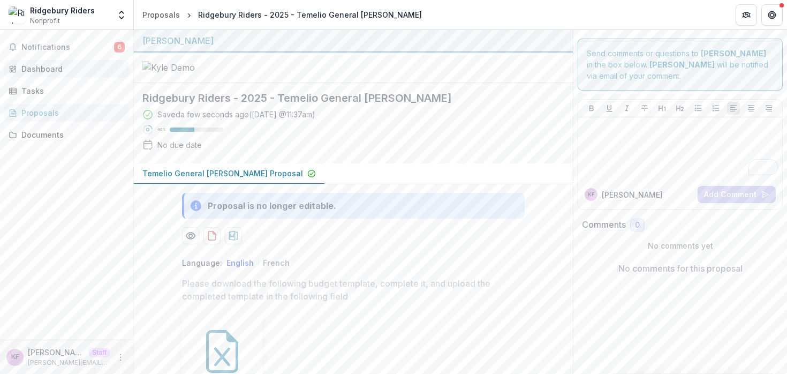
click at [57, 72] on div "Dashboard" at bounding box center [70, 68] width 99 height 11
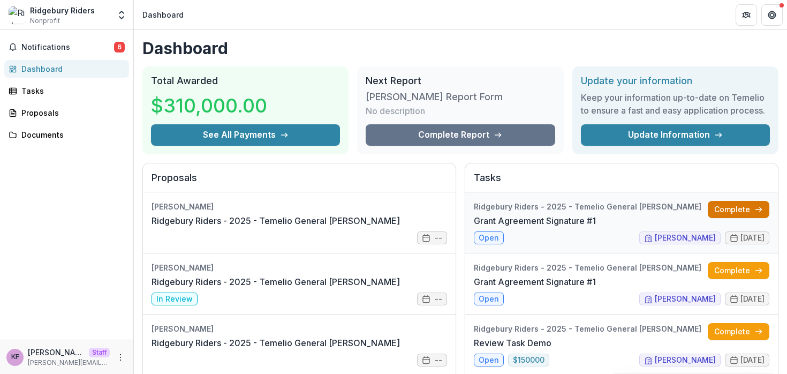
click at [713, 205] on link "Complete" at bounding box center [738, 209] width 62 height 17
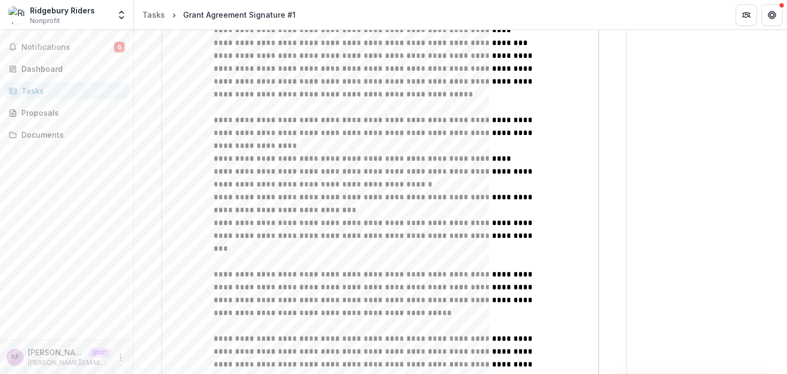
scroll to position [826, 0]
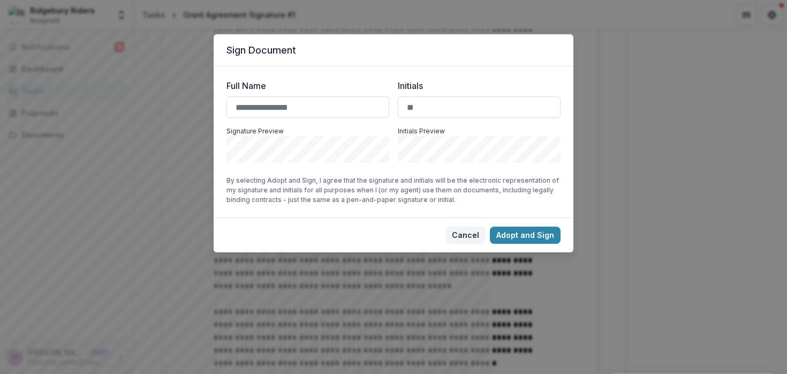
click at [457, 231] on button "Cancel" at bounding box center [465, 234] width 40 height 17
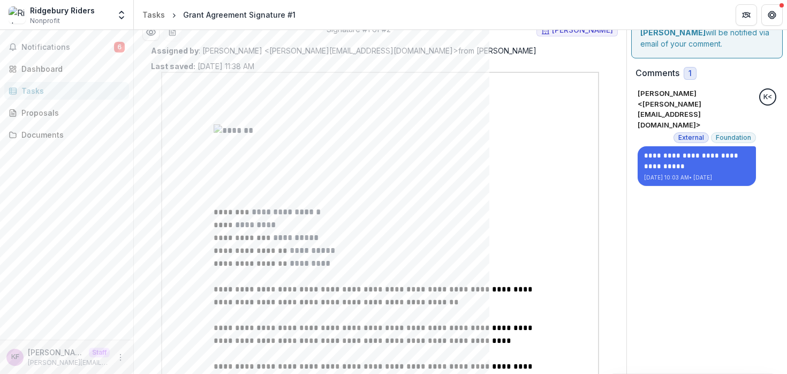
scroll to position [36, 0]
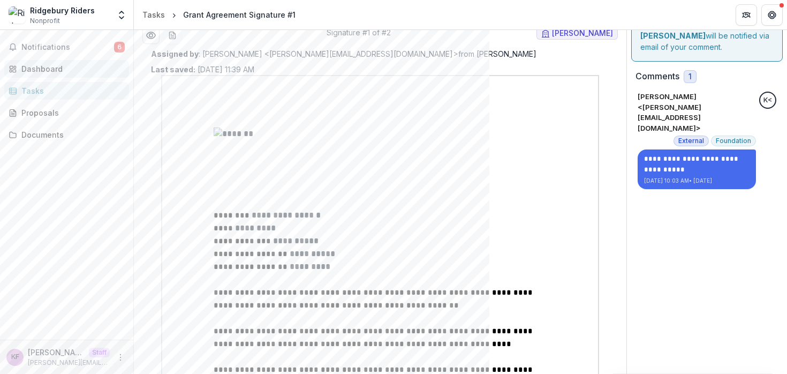
click at [53, 70] on div "Dashboard" at bounding box center [70, 68] width 99 height 11
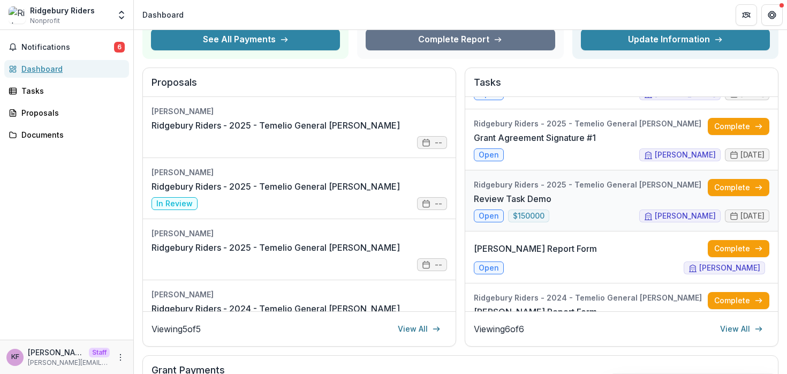
scroll to position [80, 0]
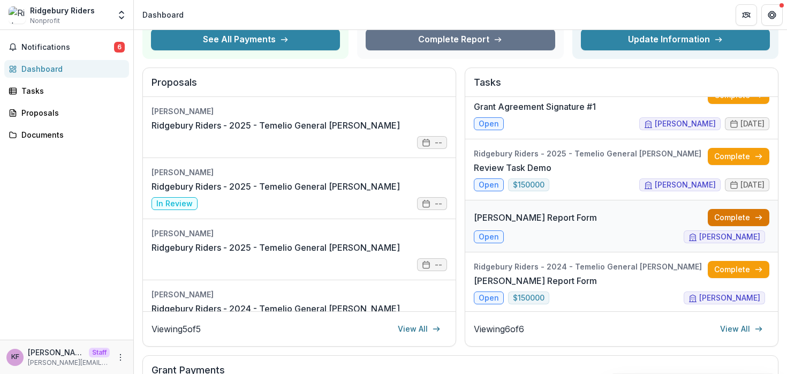
click at [711, 221] on link "Complete" at bounding box center [738, 217] width 62 height 17
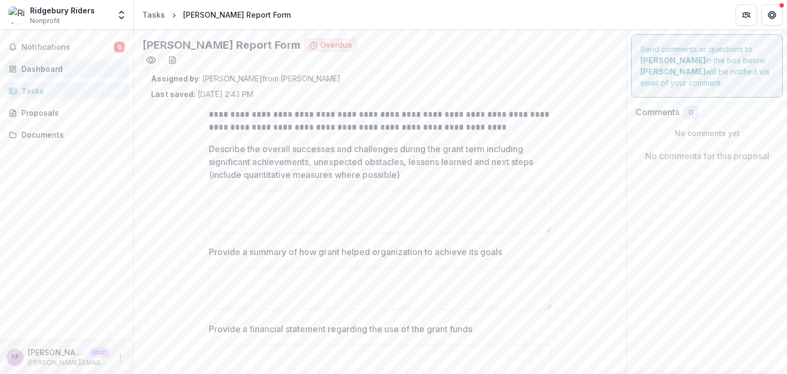
click at [21, 68] on div "Dashboard" at bounding box center [70, 68] width 99 height 11
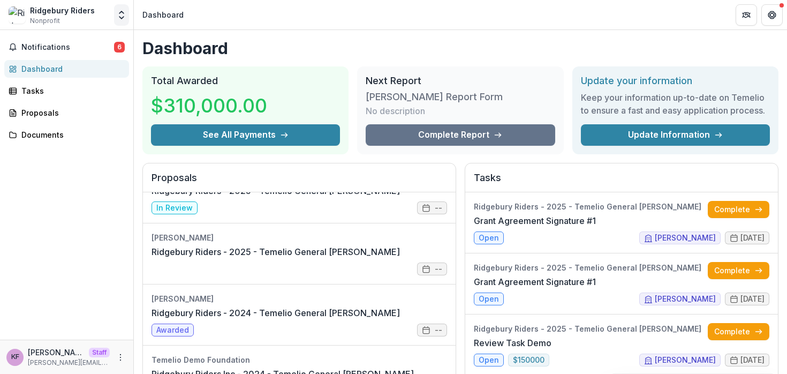
click at [124, 20] on icon "Open entity switcher" at bounding box center [121, 15] width 11 height 11
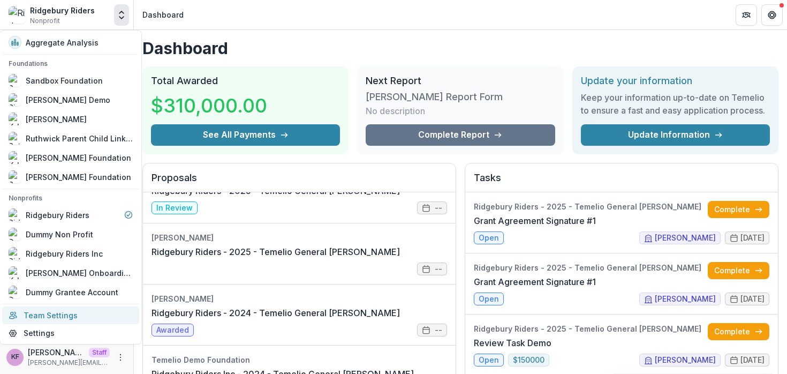
click at [96, 322] on link "Team Settings" at bounding box center [70, 315] width 137 height 18
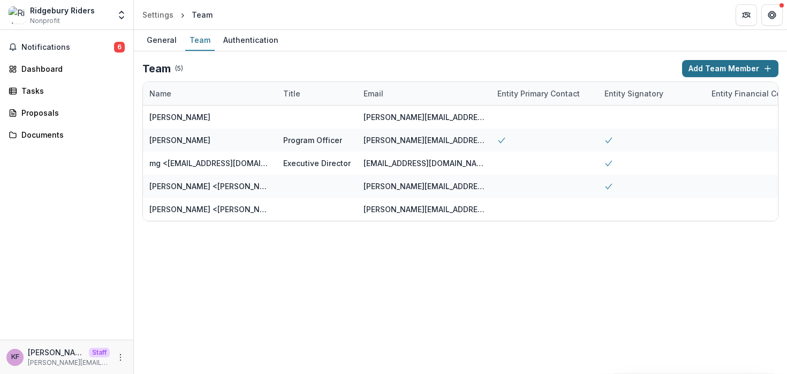
click at [752, 69] on button "Add Team Member" at bounding box center [730, 68] width 96 height 17
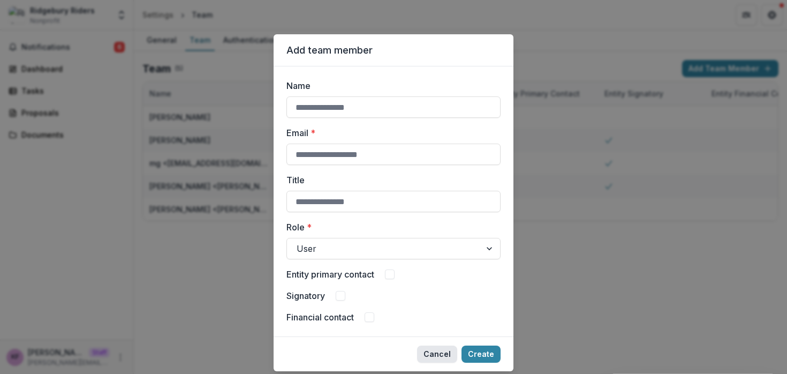
click at [433, 351] on button "Cancel" at bounding box center [437, 353] width 40 height 17
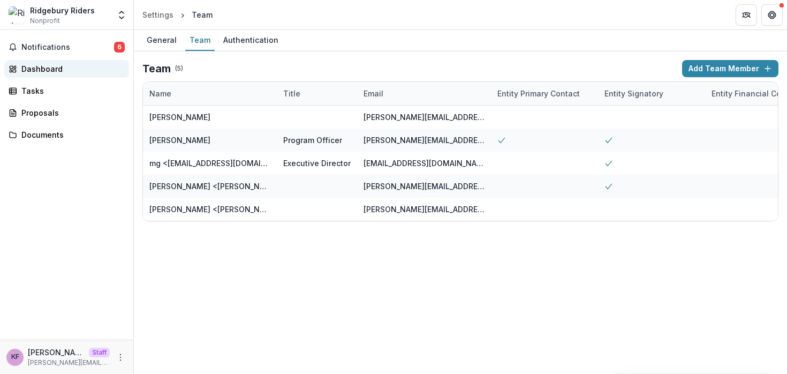
click at [45, 72] on div "Dashboard" at bounding box center [70, 68] width 99 height 11
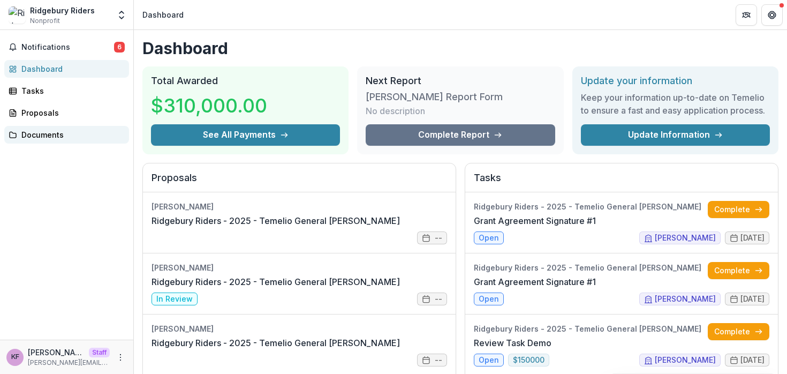
click at [41, 135] on div "Documents" at bounding box center [70, 134] width 99 height 11
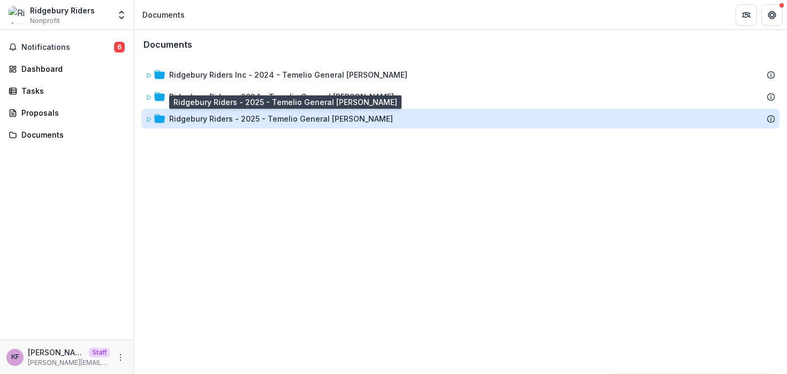
click at [181, 117] on div "Ridgebury Riders - 2025 - Temelio General [PERSON_NAME]" at bounding box center [281, 118] width 224 height 11
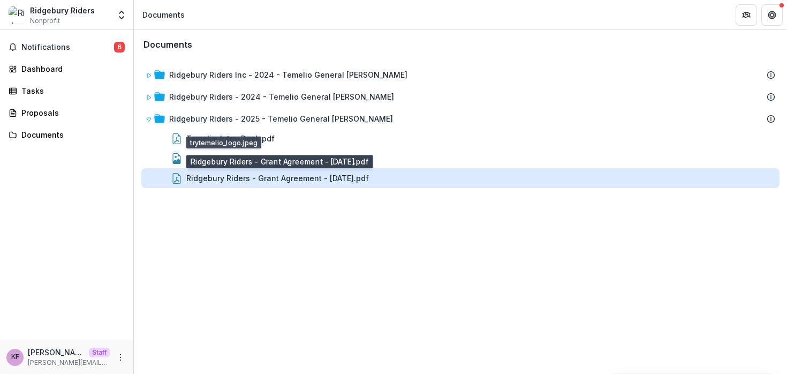
click at [238, 174] on div "Ridgebury Riders - Grant Agreement - [DATE].pdf" at bounding box center [277, 177] width 182 height 11
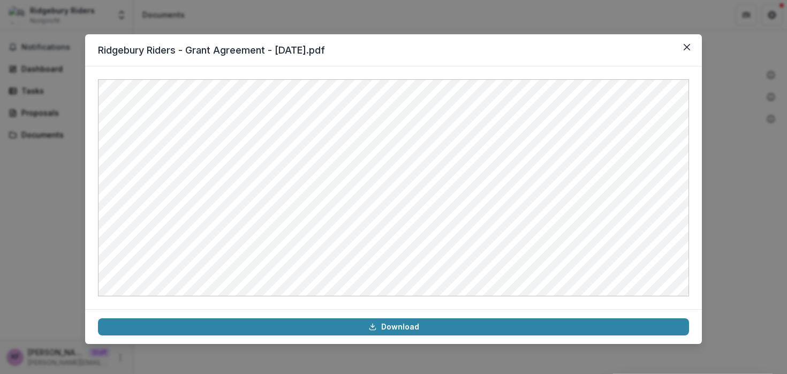
click at [36, 188] on div "Ridgebury Riders - Grant Agreement - [DATE].pdf Download" at bounding box center [393, 187] width 787 height 374
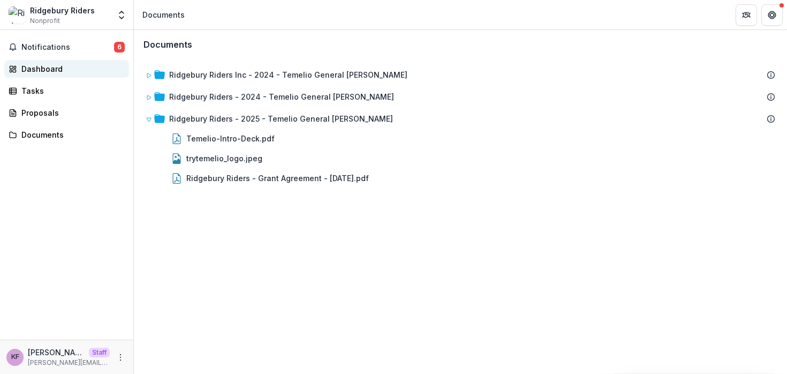
click at [44, 67] on div "Dashboard" at bounding box center [70, 68] width 99 height 11
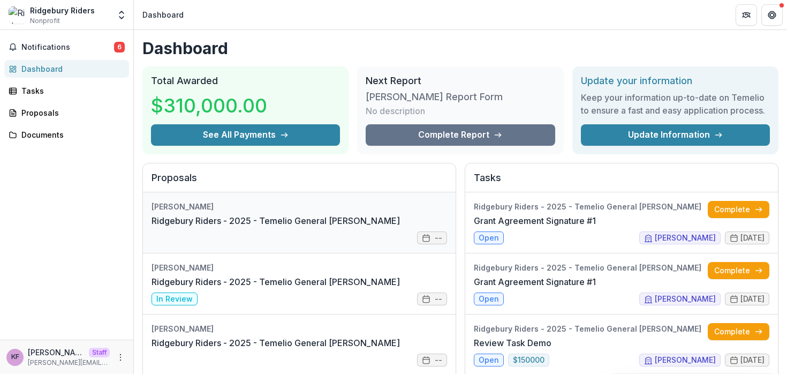
click at [220, 214] on link "Ridgebury Riders - 2025 - Temelio General [PERSON_NAME]" at bounding box center [275, 220] width 248 height 13
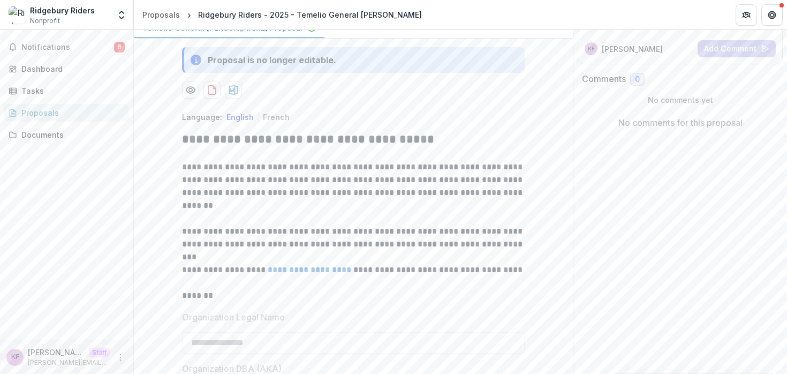
scroll to position [226, 0]
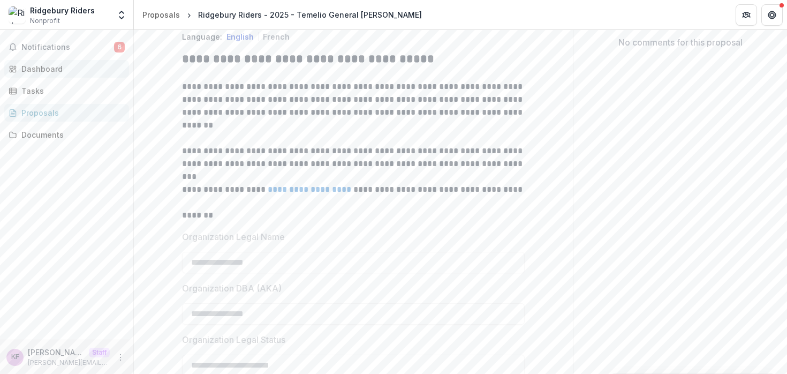
click at [73, 72] on div "Dashboard" at bounding box center [70, 68] width 99 height 11
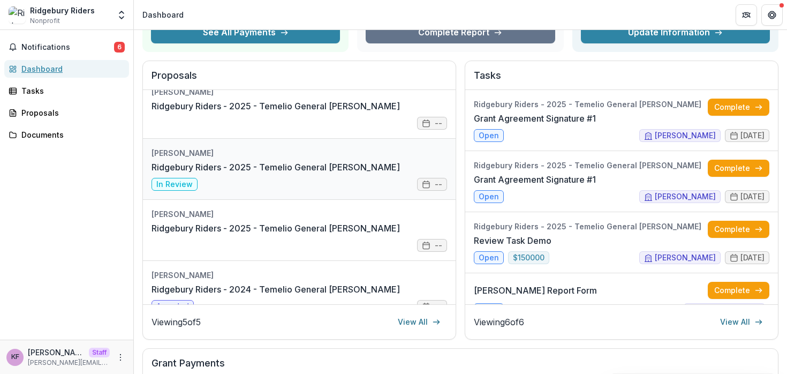
scroll to position [13, 0]
click at [124, 20] on icon "Open entity switcher" at bounding box center [121, 15] width 11 height 11
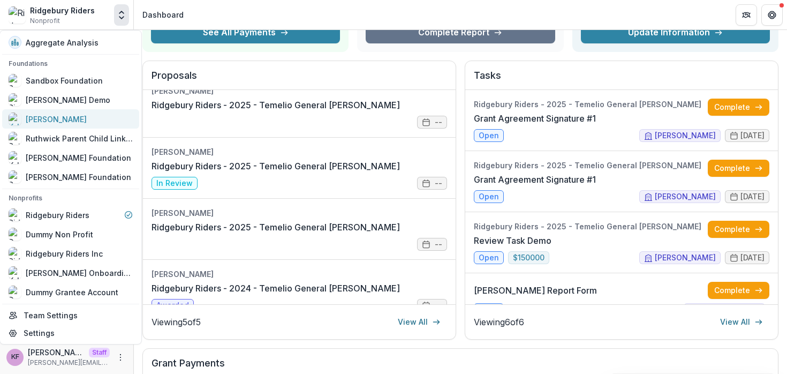
click at [66, 117] on div "[PERSON_NAME]" at bounding box center [71, 118] width 124 height 13
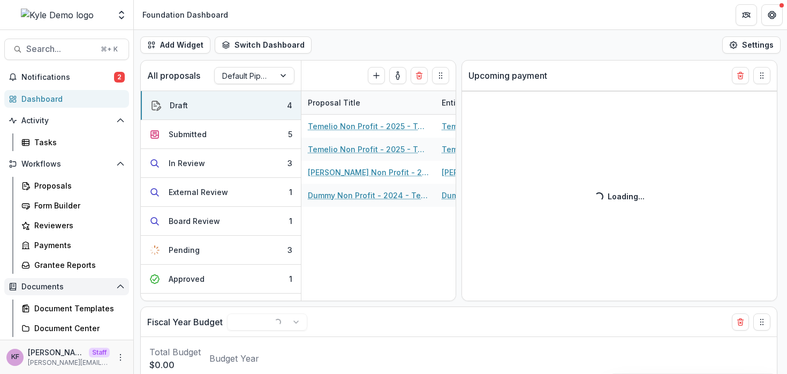
select select "******"
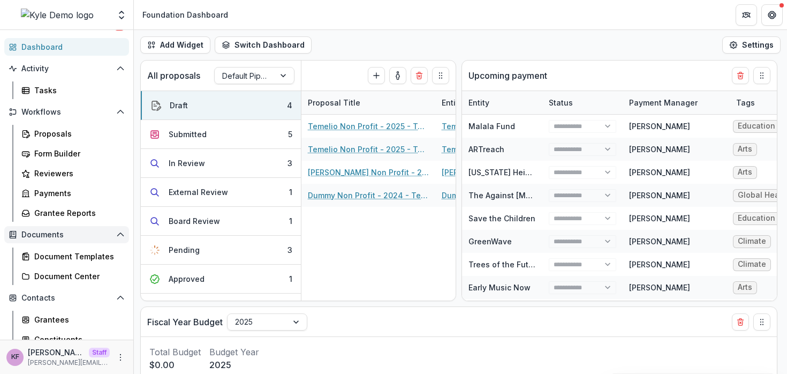
select select "******"
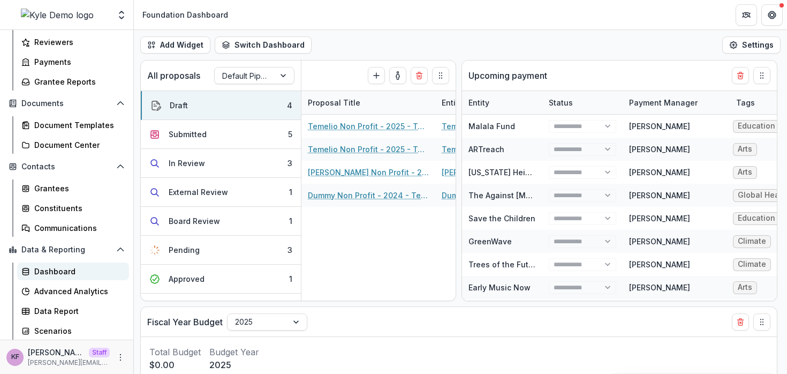
click at [67, 274] on div "Dashboard" at bounding box center [77, 270] width 86 height 11
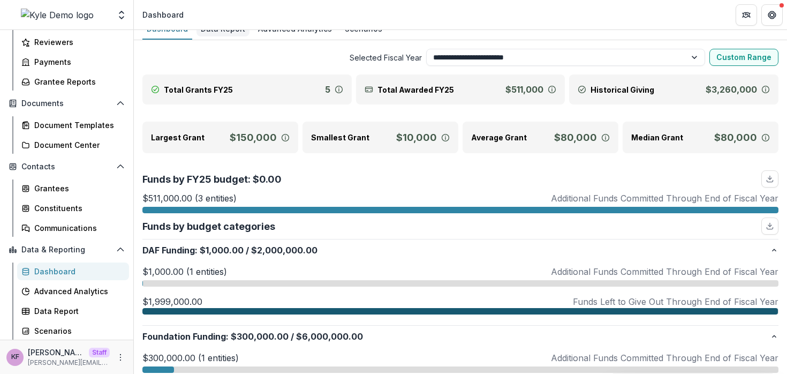
scroll to position [14, 0]
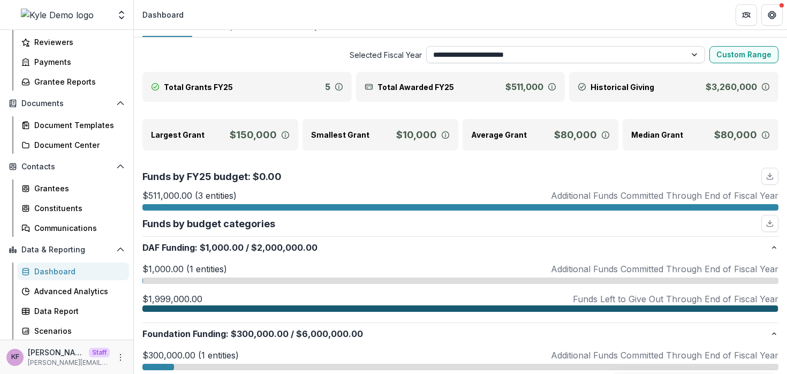
click at [501, 51] on select "**********" at bounding box center [565, 54] width 279 height 17
click at [426, 46] on select "**********" at bounding box center [565, 54] width 279 height 17
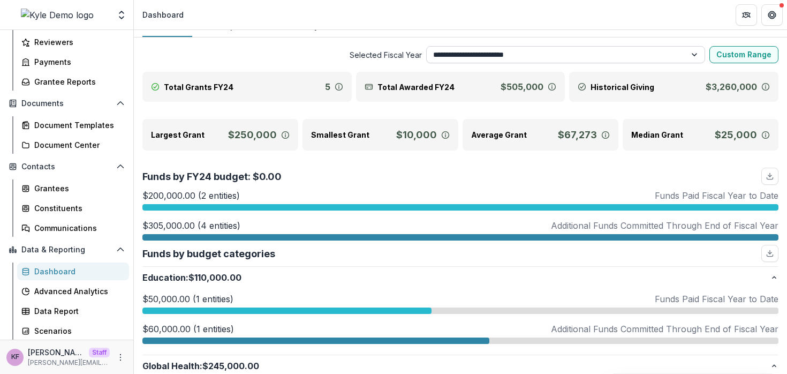
click at [490, 55] on select "**********" at bounding box center [565, 54] width 279 height 17
click at [426, 46] on select "**********" at bounding box center [565, 54] width 279 height 17
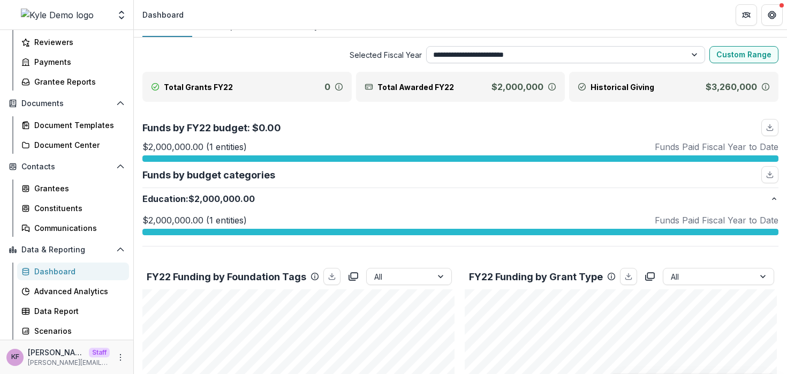
click at [490, 57] on select "**********" at bounding box center [565, 54] width 279 height 17
click at [426, 46] on select "**********" at bounding box center [565, 54] width 279 height 17
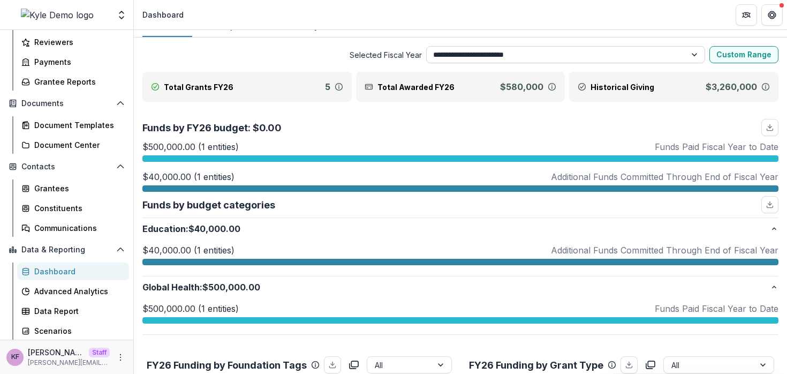
click at [514, 54] on select "**********" at bounding box center [565, 54] width 279 height 17
select select "**********"
click at [426, 46] on select "**********" at bounding box center [565, 54] width 279 height 17
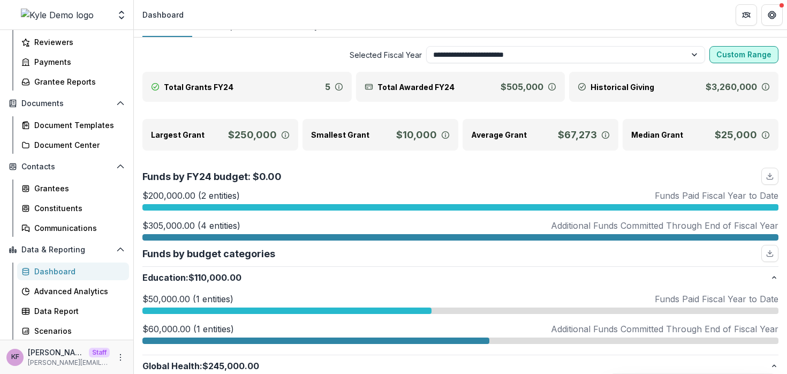
click at [753, 48] on button "Custom Range" at bounding box center [743, 54] width 69 height 17
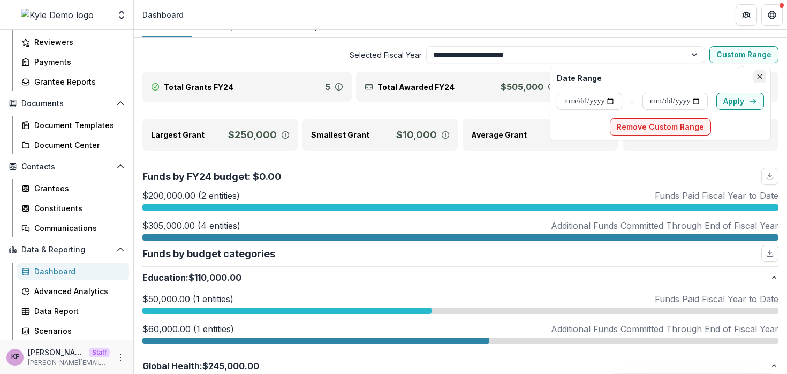
click at [766, 72] on button "Close" at bounding box center [759, 76] width 13 height 13
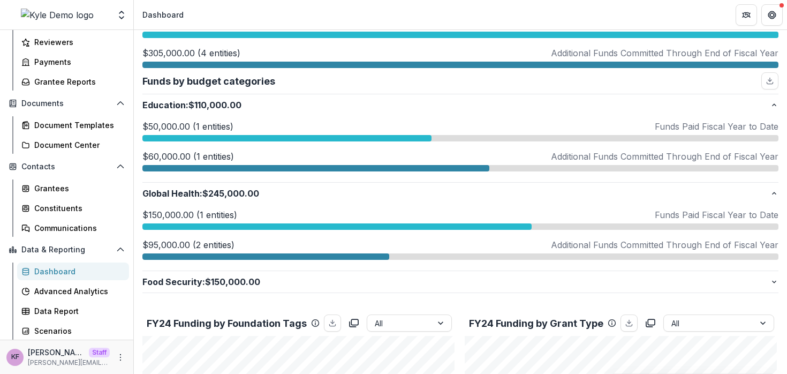
scroll to position [208, 0]
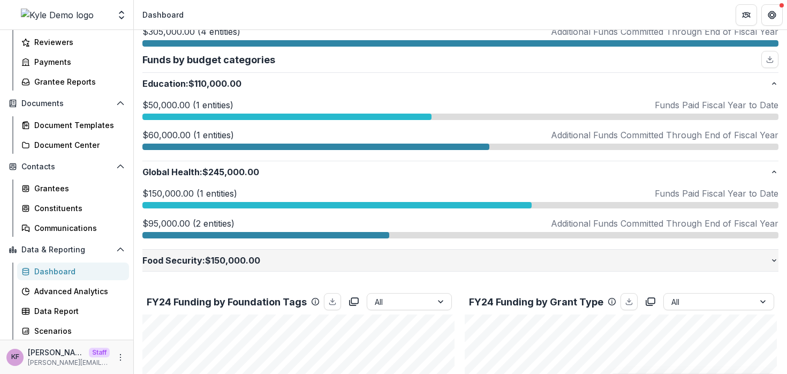
click at [669, 259] on p "Food Security : $150,000.00" at bounding box center [455, 260] width 627 height 13
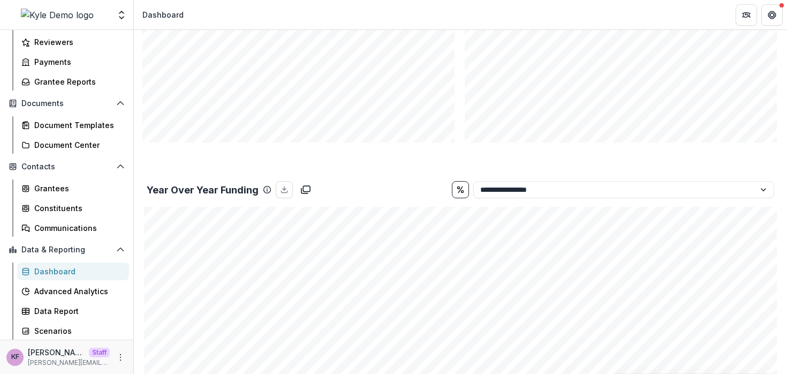
scroll to position [719, 0]
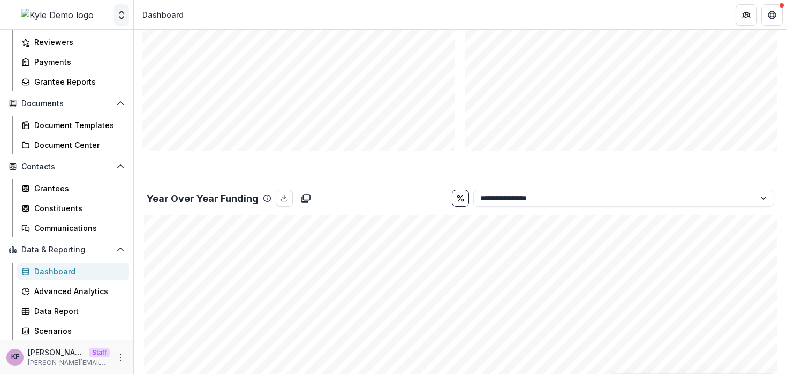
click at [117, 19] on icon "Open entity switcher" at bounding box center [121, 15] width 11 height 11
click at [123, 19] on icon "Open entity switcher" at bounding box center [121, 15] width 11 height 11
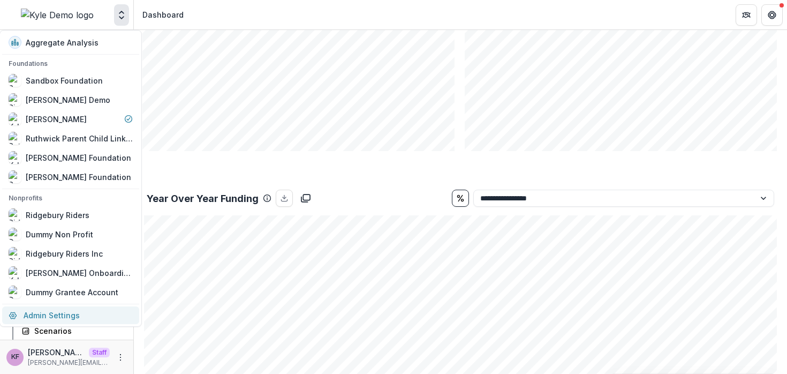
click at [49, 316] on link "Admin Settings" at bounding box center [70, 315] width 137 height 18
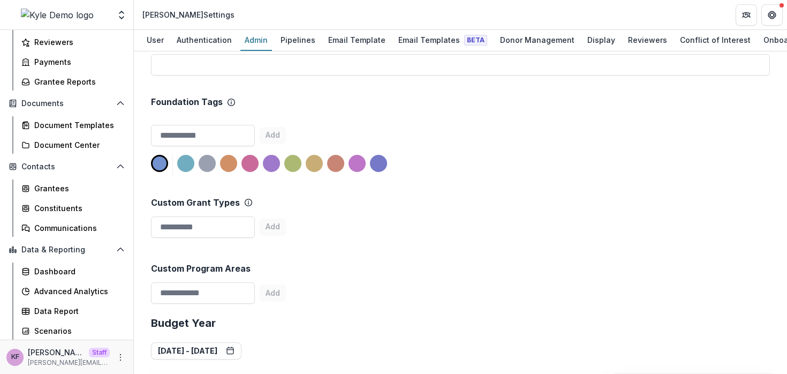
scroll to position [542, 0]
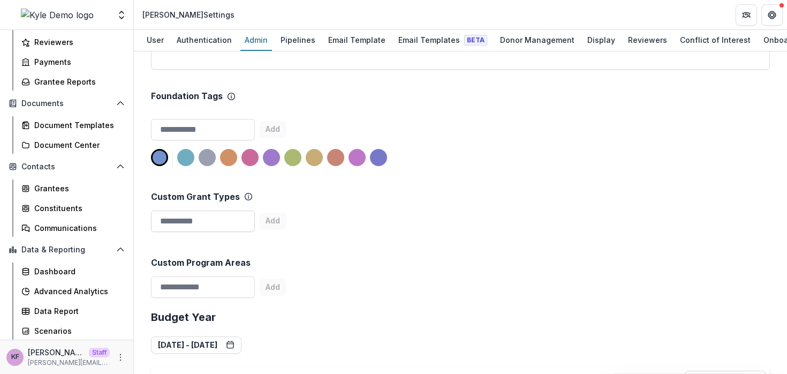
click at [187, 210] on input at bounding box center [203, 220] width 104 height 21
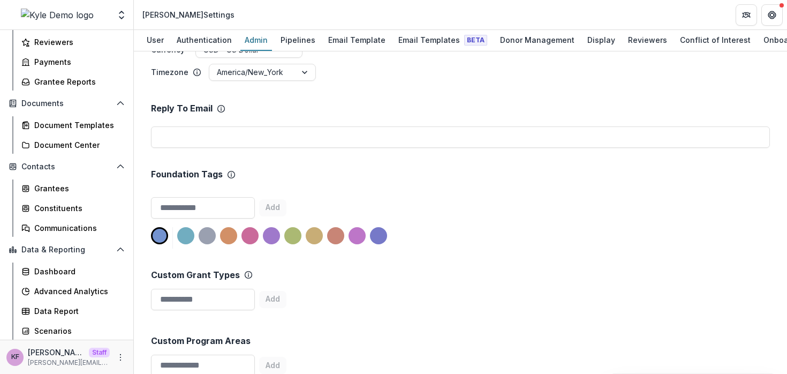
scroll to position [418, 0]
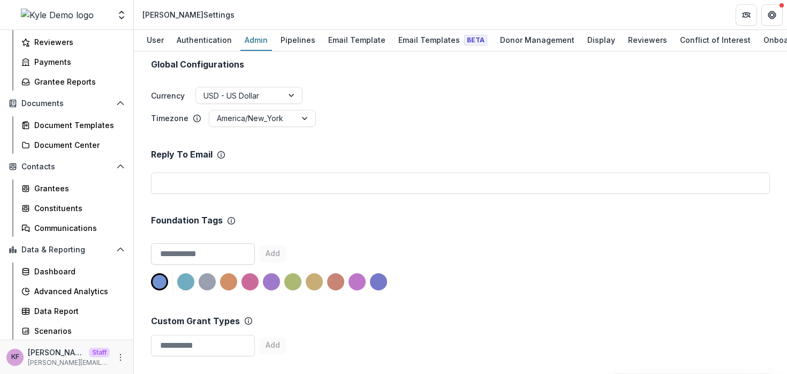
click at [203, 243] on input at bounding box center [203, 253] width 104 height 21
click at [41, 269] on div "Dashboard" at bounding box center [77, 270] width 86 height 11
select select "**********"
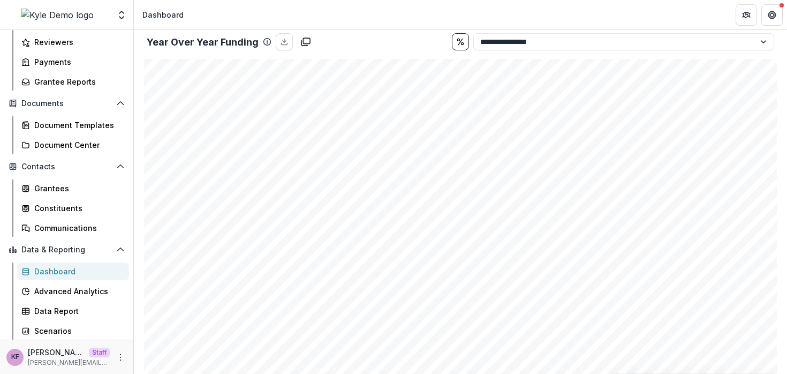
scroll to position [833, 0]
click at [666, 35] on select "**********" at bounding box center [623, 35] width 301 height 17
click at [637, 34] on select "**********" at bounding box center [623, 38] width 301 height 17
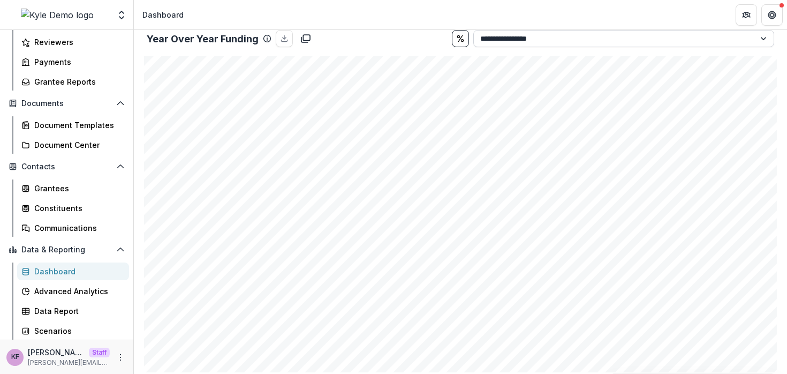
select select "**********"
click at [473, 30] on select "**********" at bounding box center [623, 38] width 301 height 17
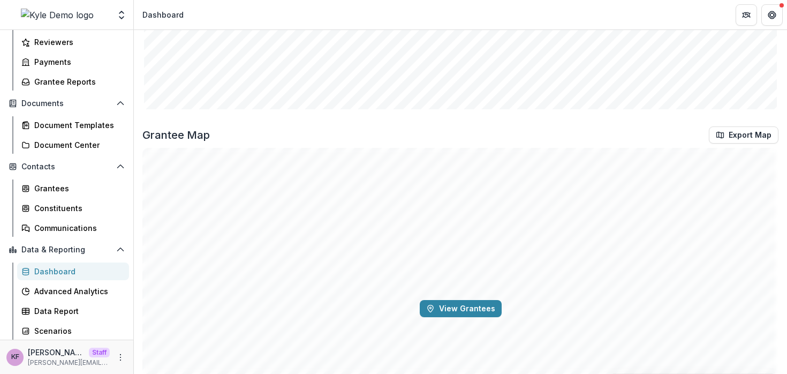
scroll to position [1197, 0]
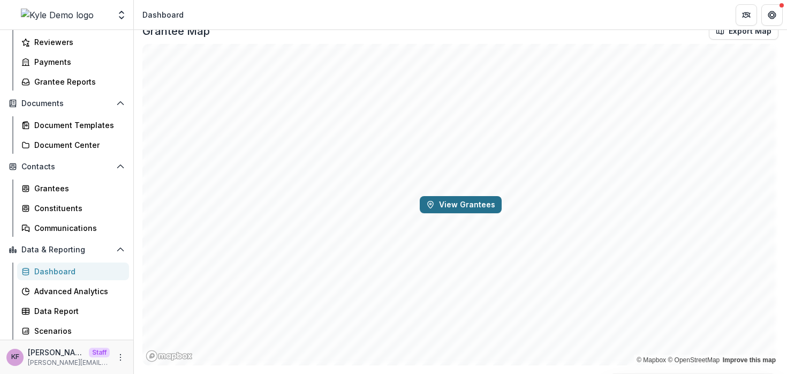
click at [484, 211] on button "View Grantees" at bounding box center [461, 204] width 82 height 17
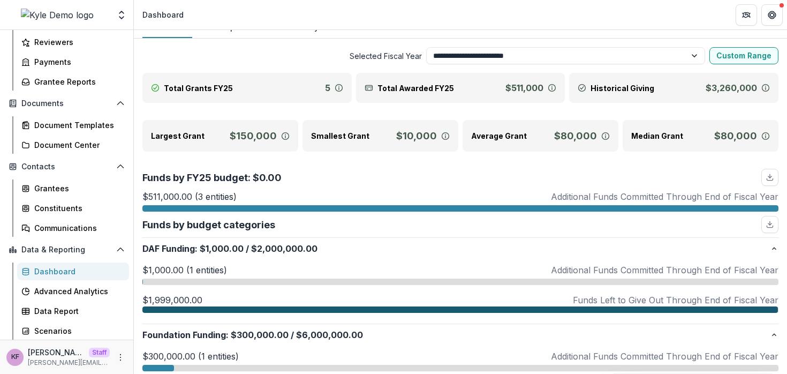
scroll to position [0, 0]
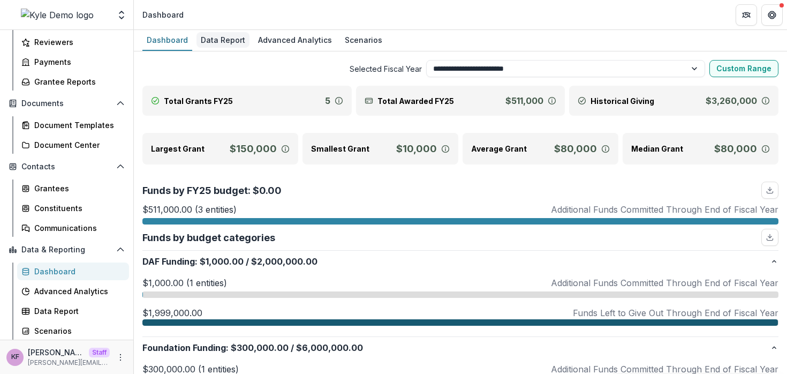
click at [232, 48] on link "Data Report" at bounding box center [222, 40] width 53 height 21
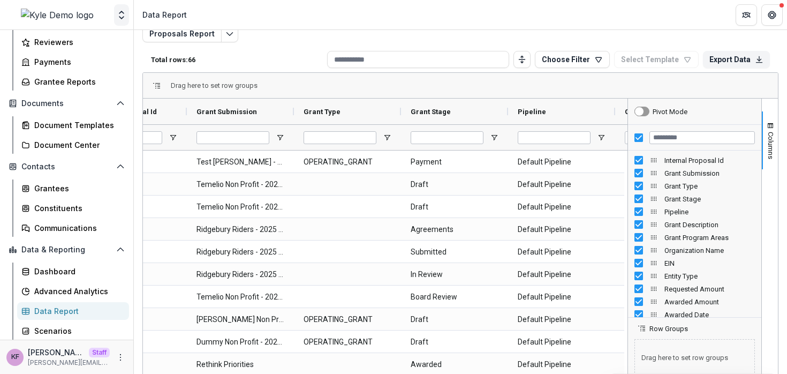
scroll to position [0, 73]
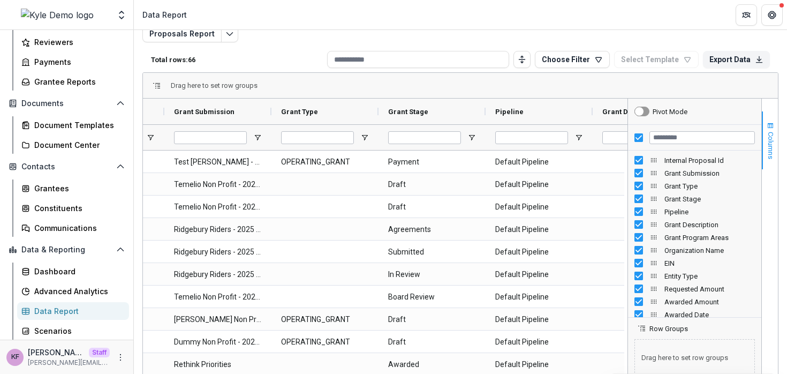
click at [767, 134] on span "Columns" at bounding box center [770, 145] width 8 height 27
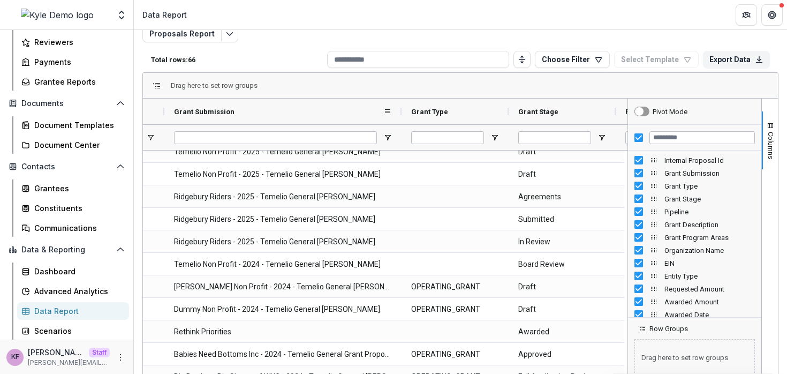
drag, startPoint x: 269, startPoint y: 106, endPoint x: 399, endPoint y: 105, distance: 130.1
click at [399, 105] on div at bounding box center [401, 111] width 4 height 26
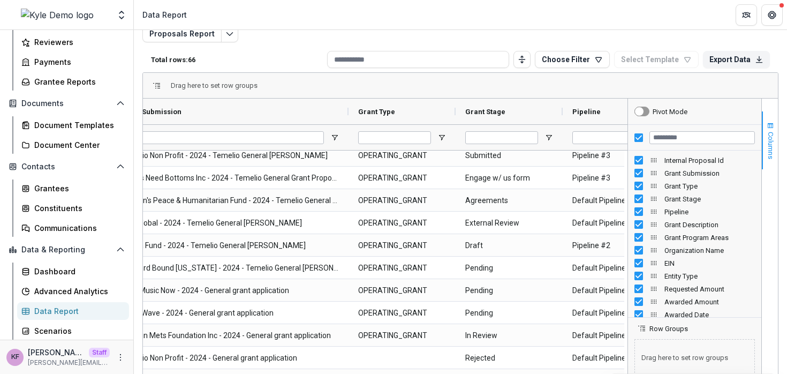
click at [769, 132] on span "Columns" at bounding box center [770, 145] width 8 height 27
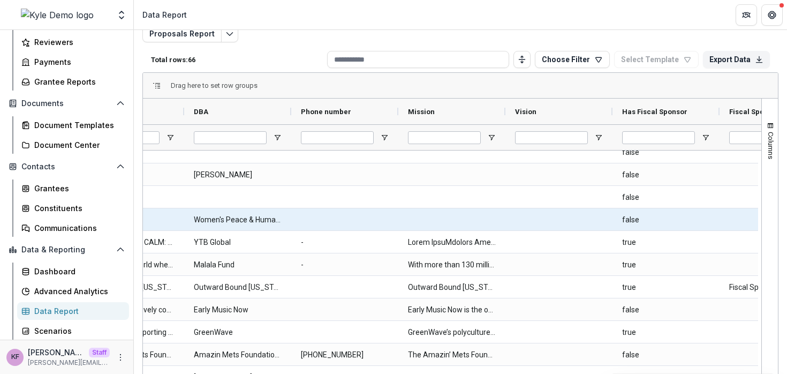
scroll to position [0, 2485]
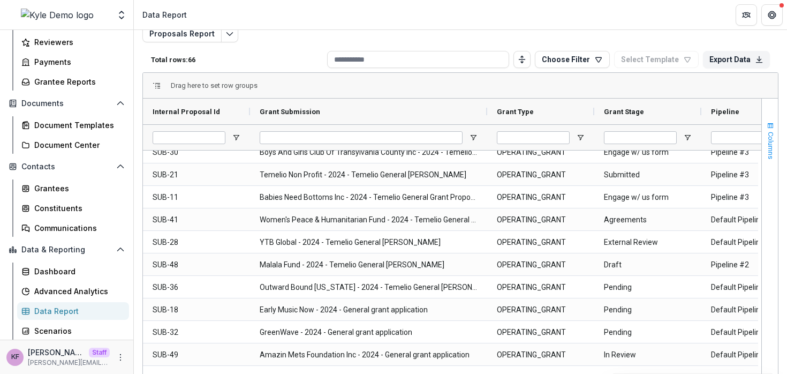
click at [766, 144] on span "Columns" at bounding box center [770, 145] width 8 height 27
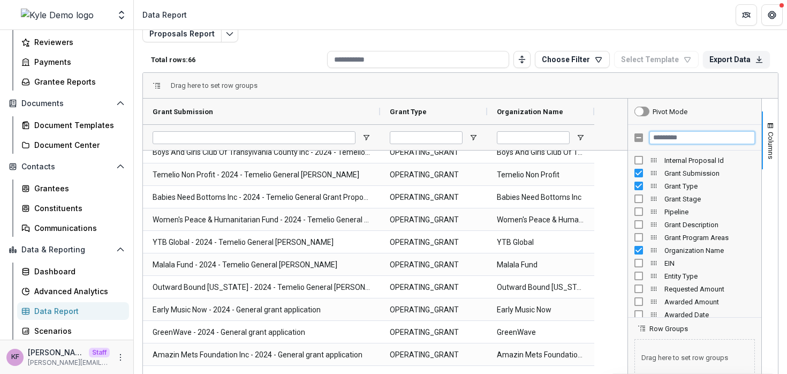
click at [679, 138] on input "Filter Columns Input" at bounding box center [701, 137] width 105 height 13
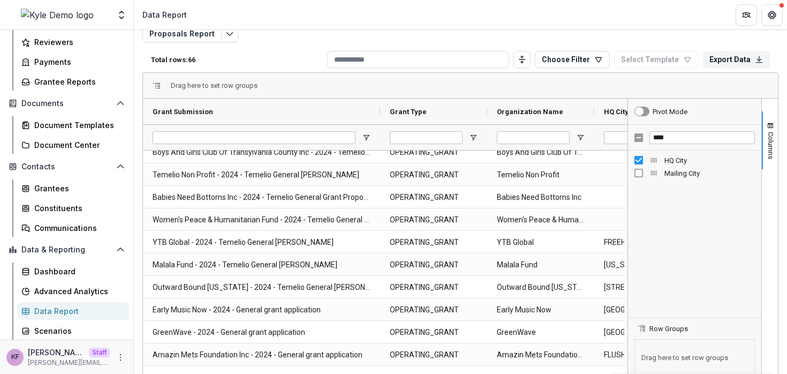
click at [661, 143] on div "****" at bounding box center [694, 138] width 133 height 26
click at [662, 141] on input "****" at bounding box center [701, 137] width 105 height 13
type input "*******"
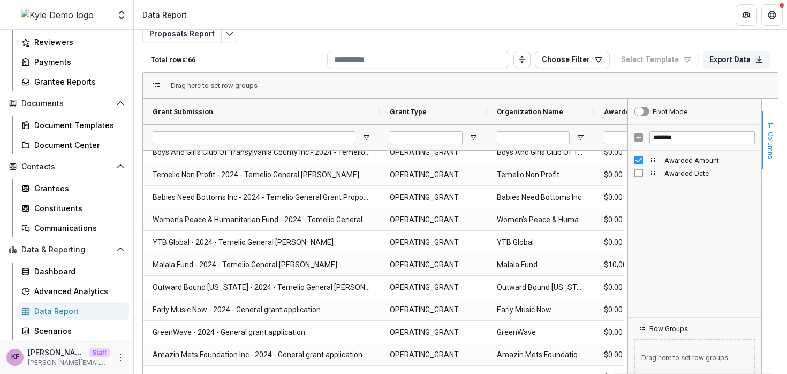
click at [767, 148] on span "Columns" at bounding box center [770, 145] width 8 height 27
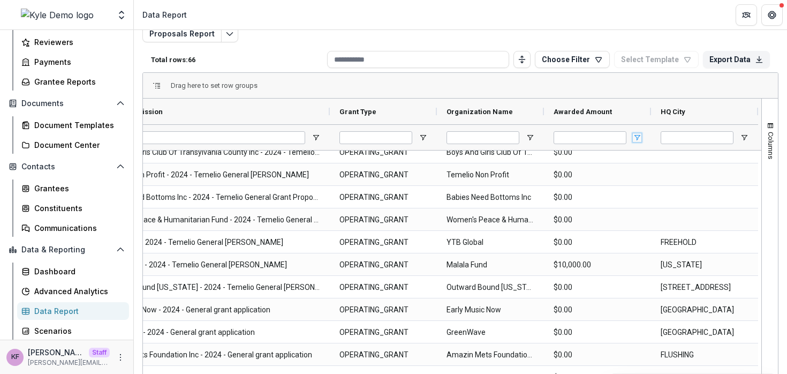
click at [636, 140] on span "Open Filter Menu" at bounding box center [637, 137] width 9 height 9
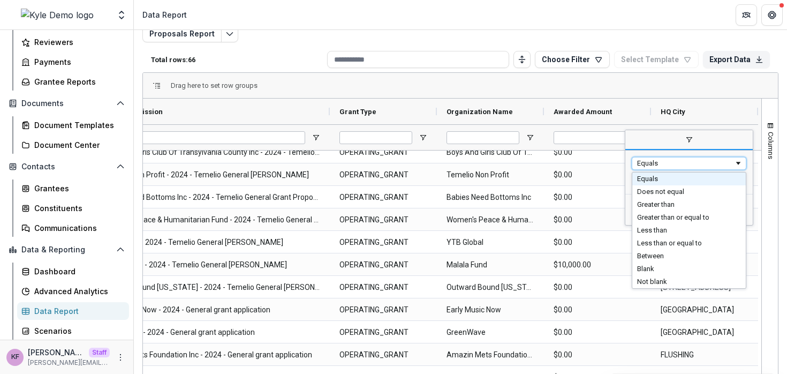
click at [655, 161] on div "Equals" at bounding box center [685, 163] width 97 height 8
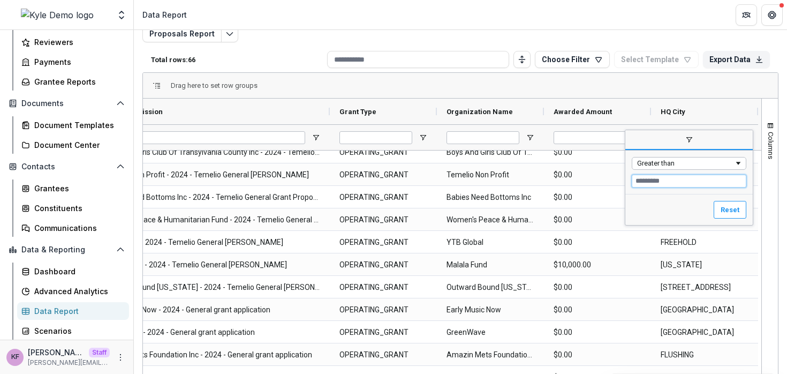
click at [665, 181] on input "Filter Value" at bounding box center [688, 180] width 115 height 13
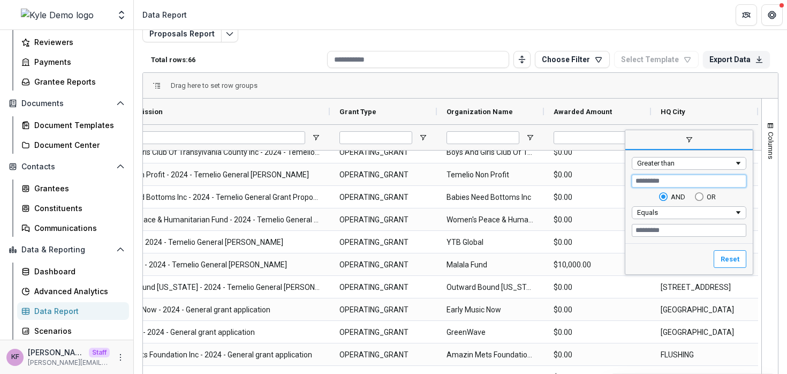
type input "*****"
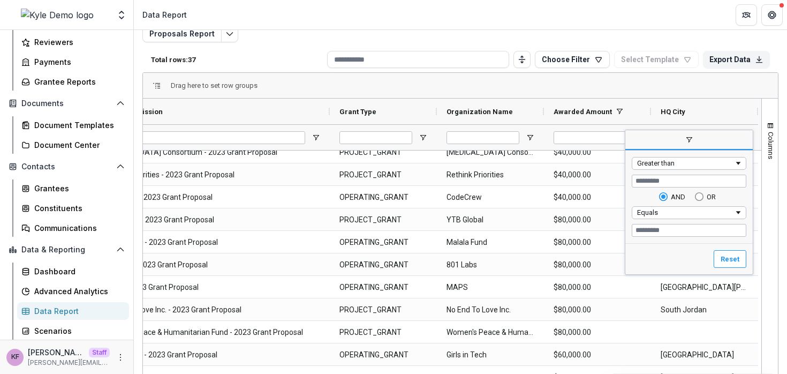
click at [543, 88] on div "Drag here to set row groups" at bounding box center [460, 86] width 635 height 26
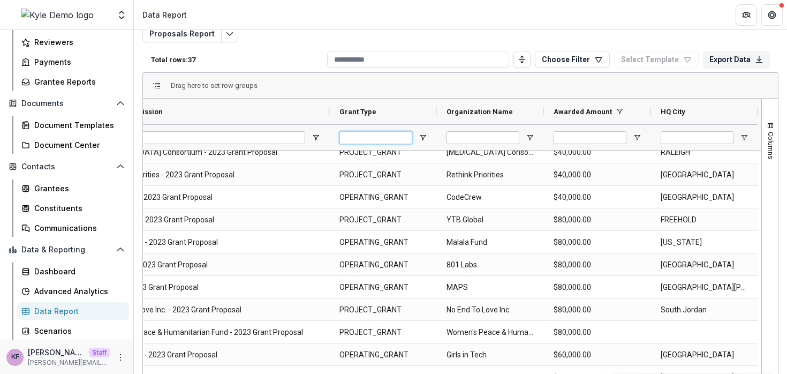
click at [371, 140] on input "Grant Type Filter Input" at bounding box center [375, 137] width 73 height 13
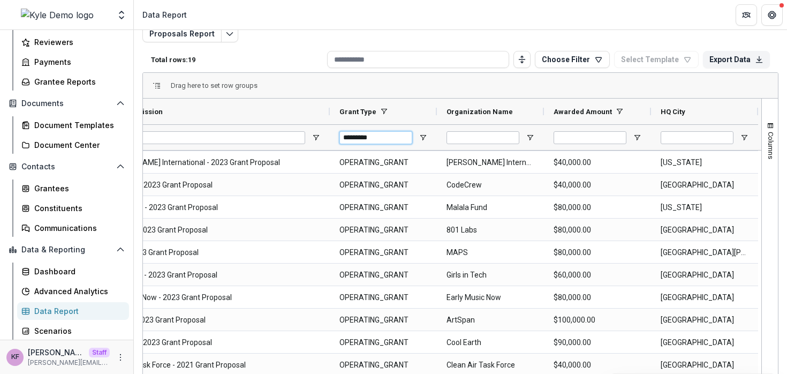
type input "*********"
click at [419, 77] on div "Drag here to set row groups" at bounding box center [460, 86] width 635 height 26
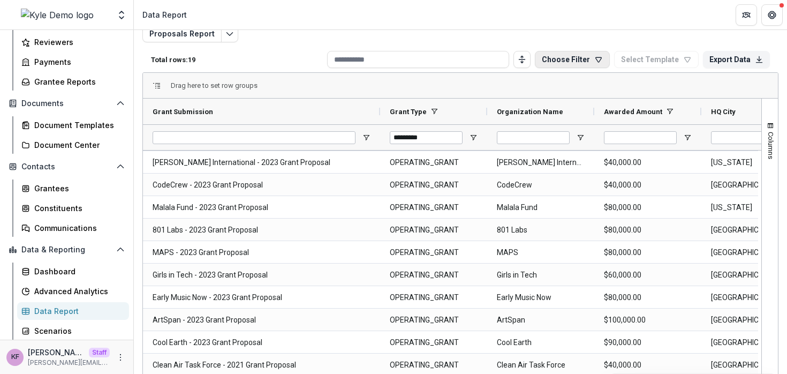
click at [581, 60] on button "Choose Filter" at bounding box center [572, 59] width 75 height 17
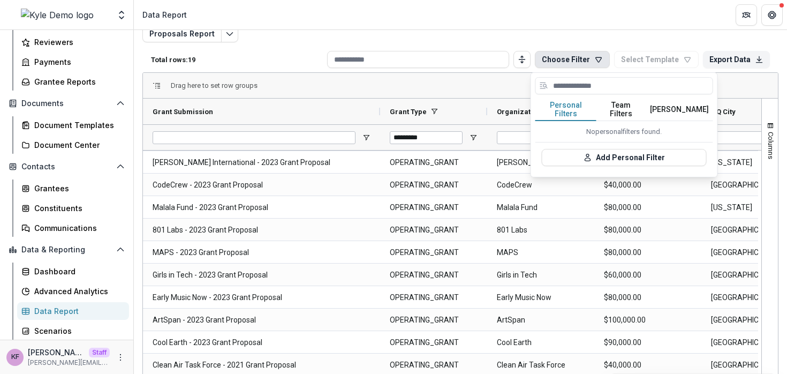
click at [629, 106] on button "Team Filters" at bounding box center [620, 109] width 49 height 22
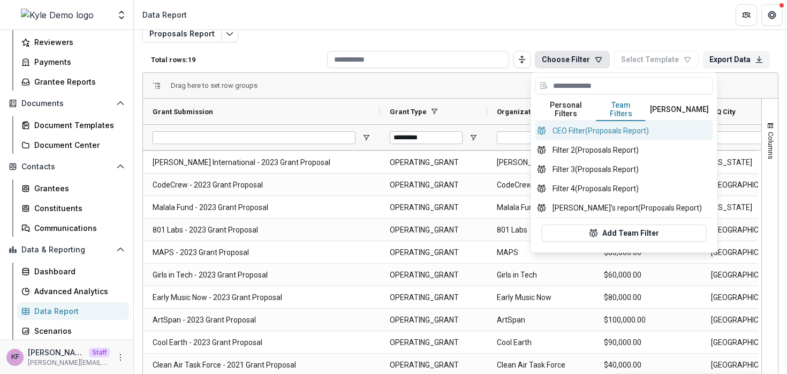
click at [602, 130] on button "CEO Filter (Proposals Report)" at bounding box center [624, 130] width 178 height 19
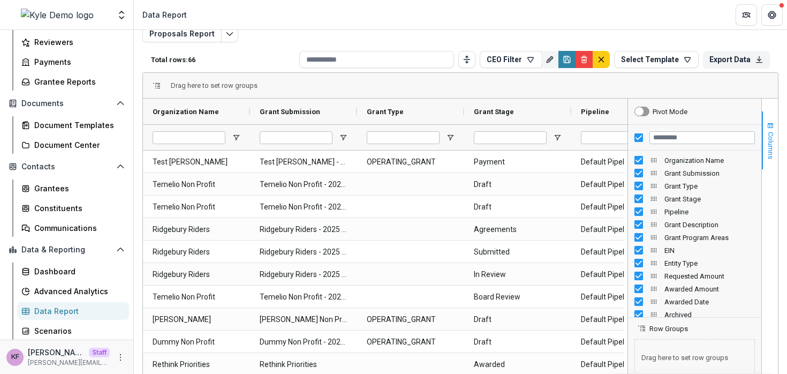
click at [766, 134] on span "Columns" at bounding box center [770, 145] width 8 height 27
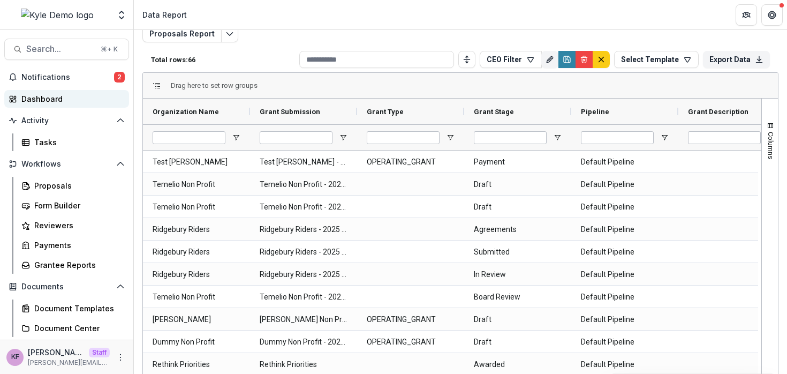
click at [74, 101] on div "Dashboard" at bounding box center [70, 98] width 99 height 11
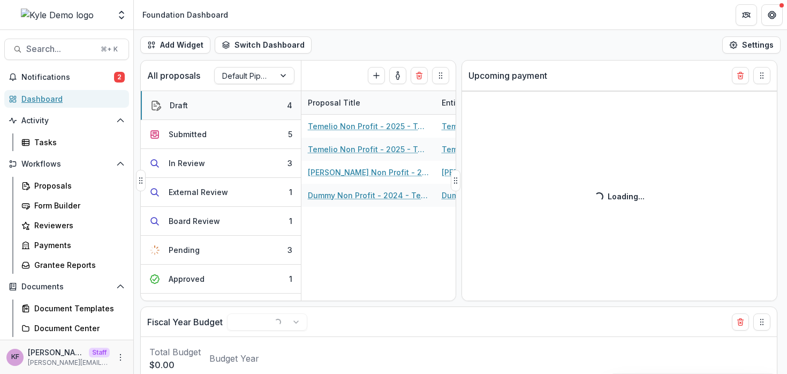
select select "******"
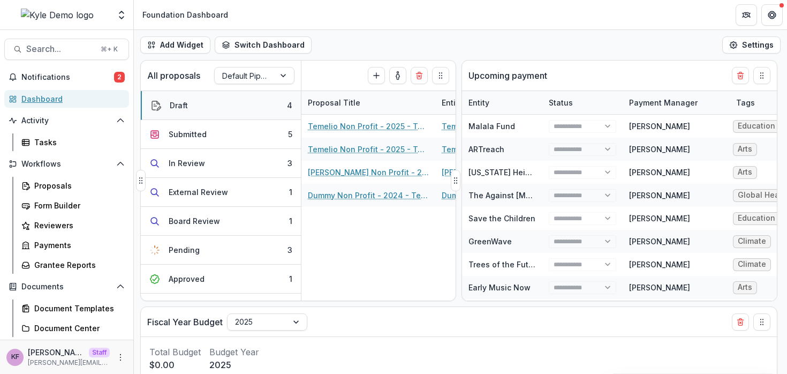
select select "******"
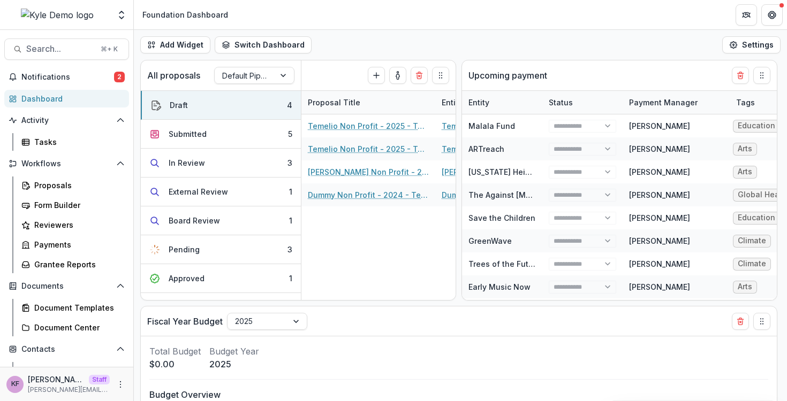
select select "******"
